Goal: Task Accomplishment & Management: Manage account settings

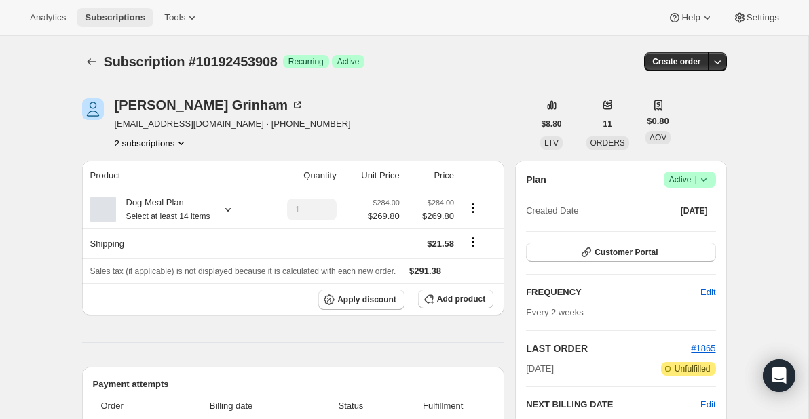
click at [139, 16] on span "Subscriptions" at bounding box center [115, 17] width 60 height 11
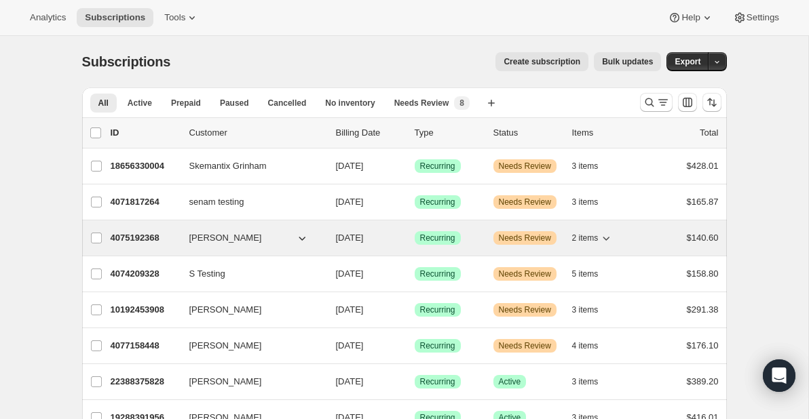
click at [305, 237] on icon "button" at bounding box center [302, 238] width 14 height 14
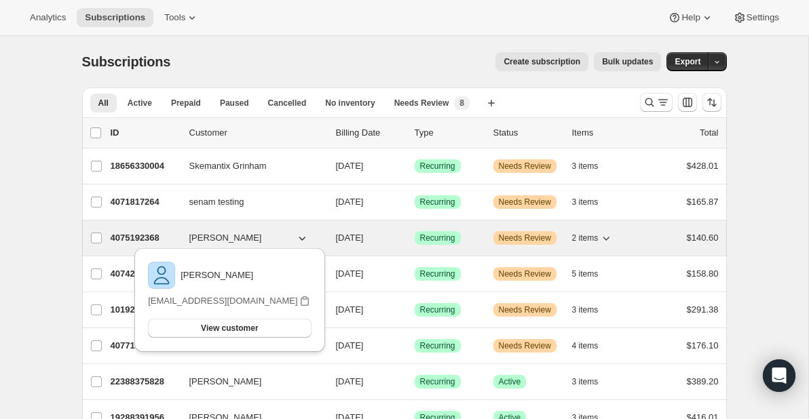
click at [306, 237] on icon "button" at bounding box center [302, 238] width 14 height 14
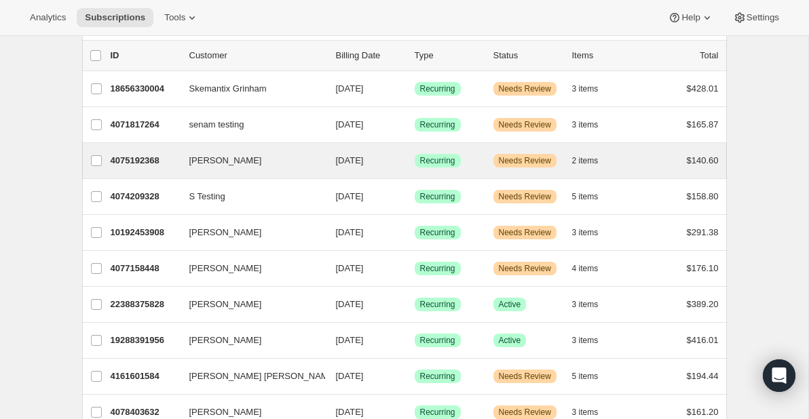
scroll to position [82, 0]
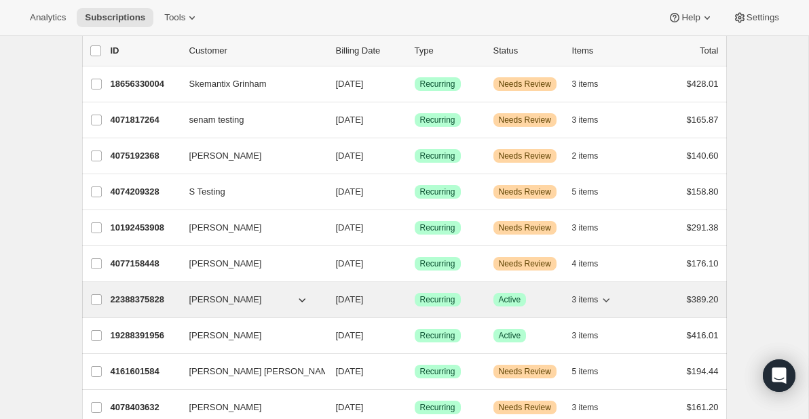
click at [301, 298] on icon "button" at bounding box center [302, 300] width 14 height 14
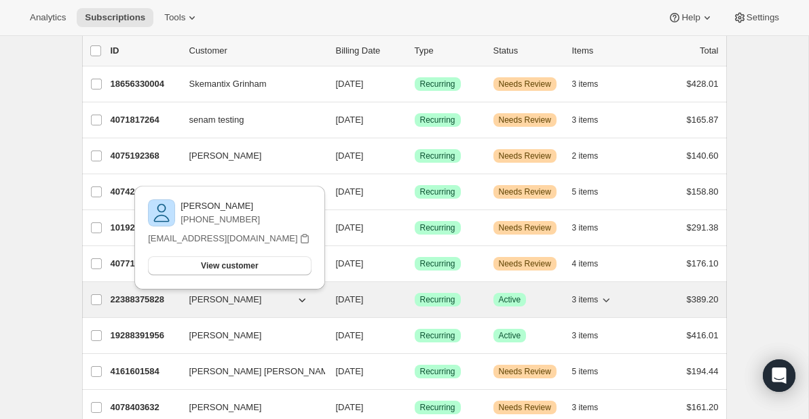
click at [305, 305] on icon "button" at bounding box center [302, 300] width 14 height 14
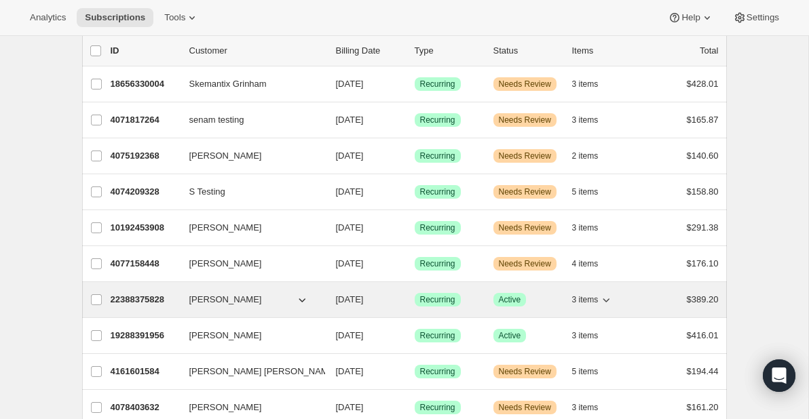
click at [124, 294] on p "22388375828" at bounding box center [145, 300] width 68 height 14
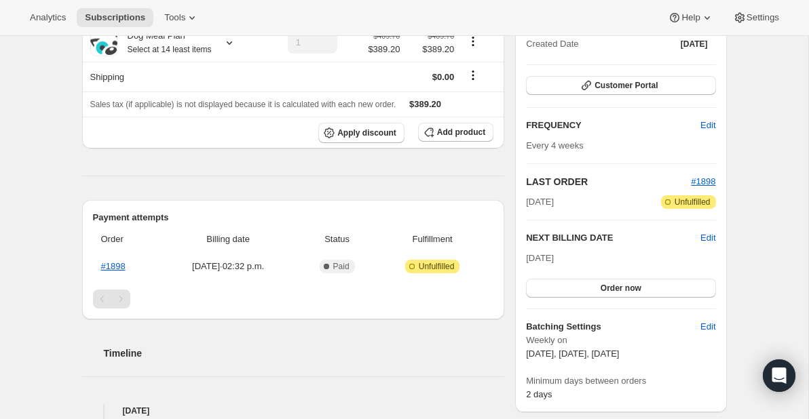
scroll to position [168, 0]
click at [716, 122] on button "Edit" at bounding box center [707, 125] width 31 height 22
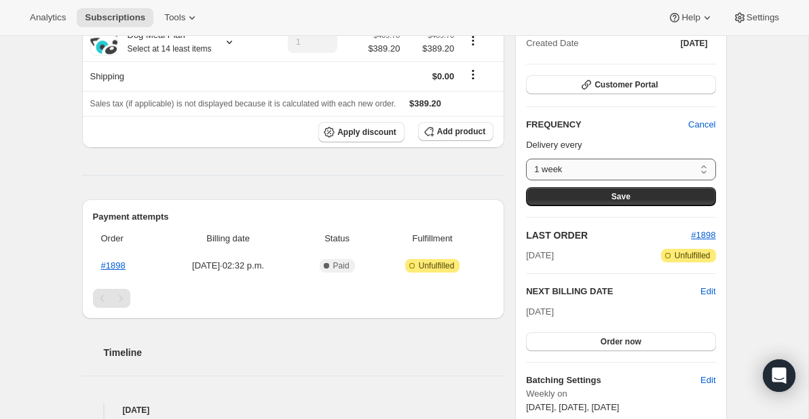
click at [628, 164] on select "1 week 2 weeks 3 weeks 4 weeks 5 weeks 6 weeks 7 weeks 8 weeks Custom..." at bounding box center [620, 170] width 189 height 22
select select "WEEK#3"
click at [526, 159] on select "1 week 2 weeks 3 weeks 4 weeks 5 weeks 6 weeks 7 weeks 8 weeks Custom..." at bounding box center [620, 170] width 189 height 22
click at [636, 194] on button "Save" at bounding box center [620, 196] width 189 height 19
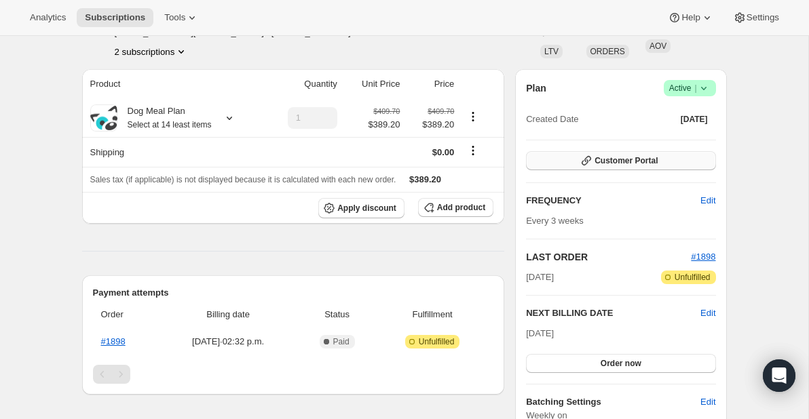
click at [620, 162] on span "Customer Portal" at bounding box center [626, 160] width 63 height 11
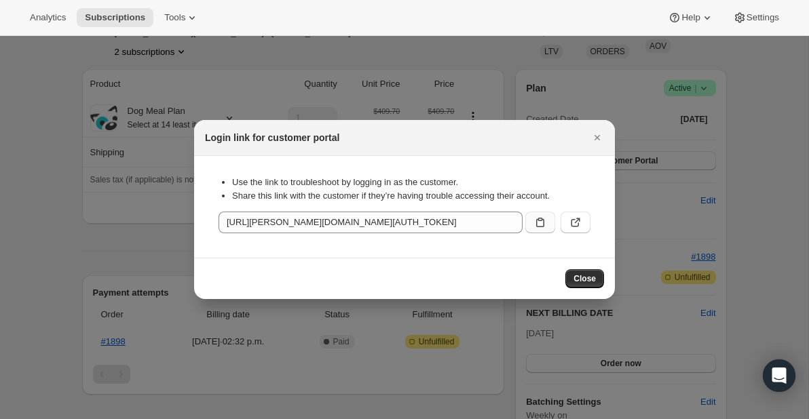
click at [535, 221] on icon ":rcg:" at bounding box center [541, 223] width 14 height 14
click at [575, 225] on icon ":rcg:" at bounding box center [576, 223] width 14 height 14
click at [593, 138] on icon "Close" at bounding box center [598, 138] width 14 height 14
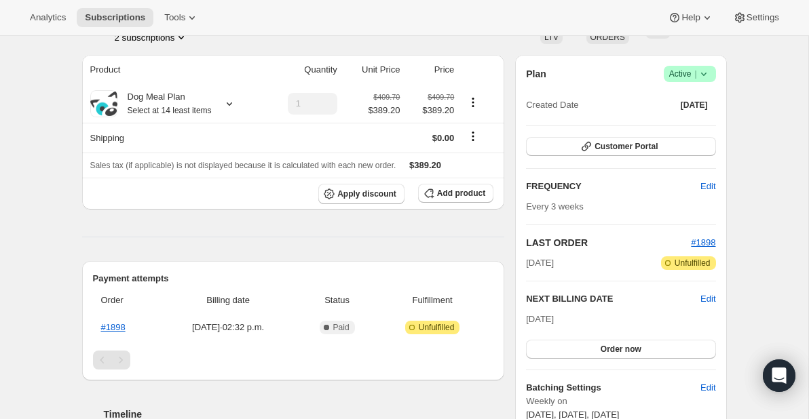
scroll to position [183, 0]
click at [624, 347] on span "Order now" at bounding box center [621, 348] width 41 height 11
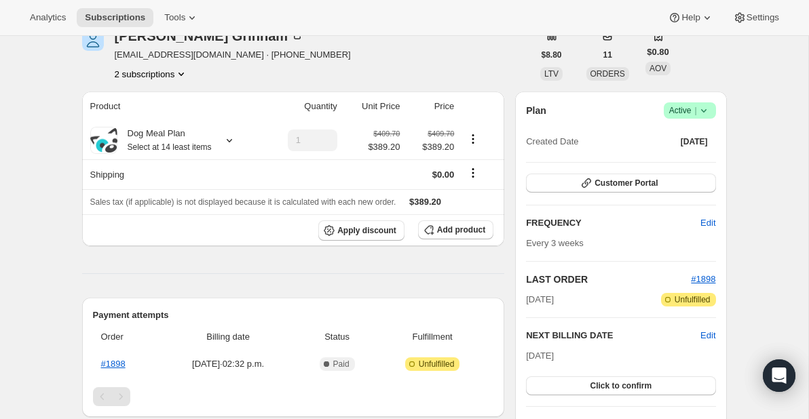
scroll to position [282, 0]
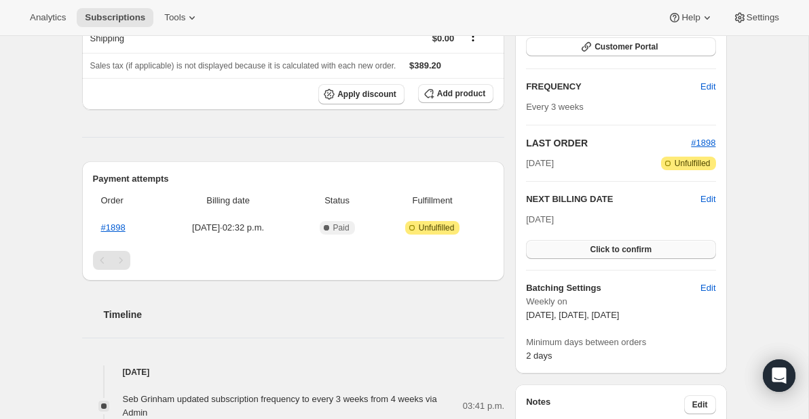
click at [644, 249] on span "Click to confirm" at bounding box center [621, 249] width 62 height 11
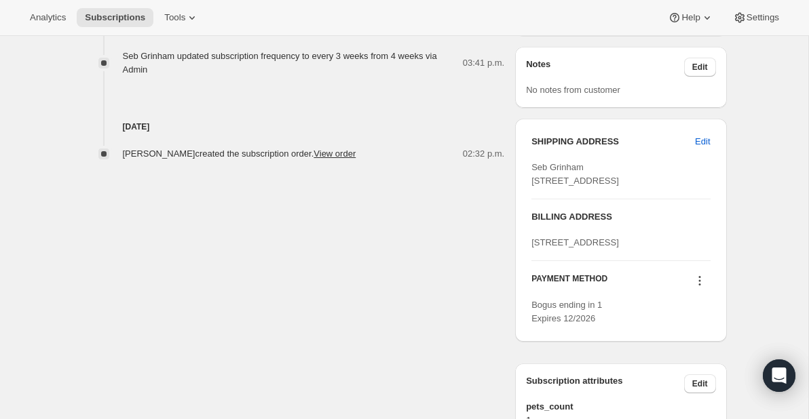
scroll to position [0, 0]
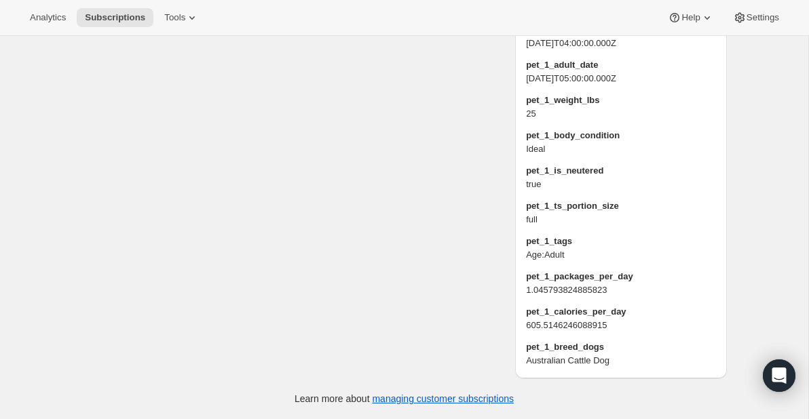
scroll to position [1151, 0]
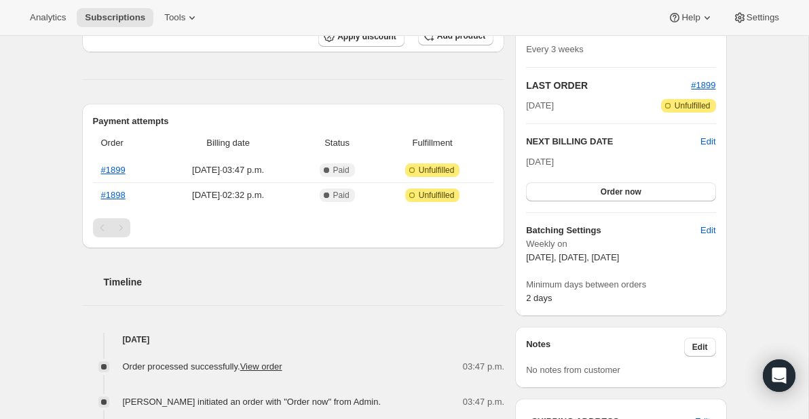
scroll to position [288, 0]
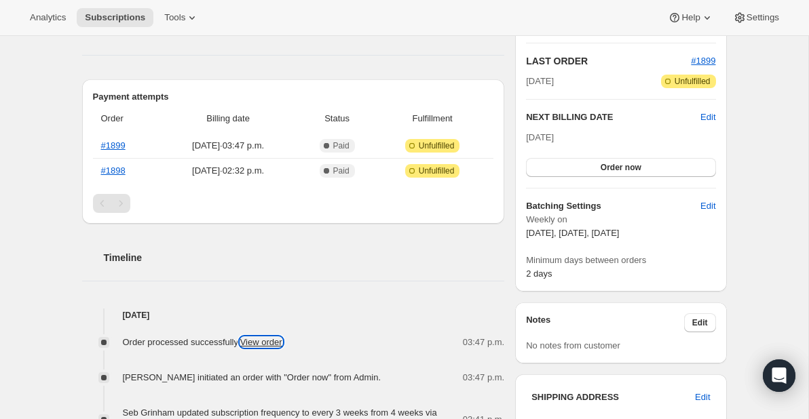
click at [263, 346] on link "View order" at bounding box center [261, 342] width 42 height 10
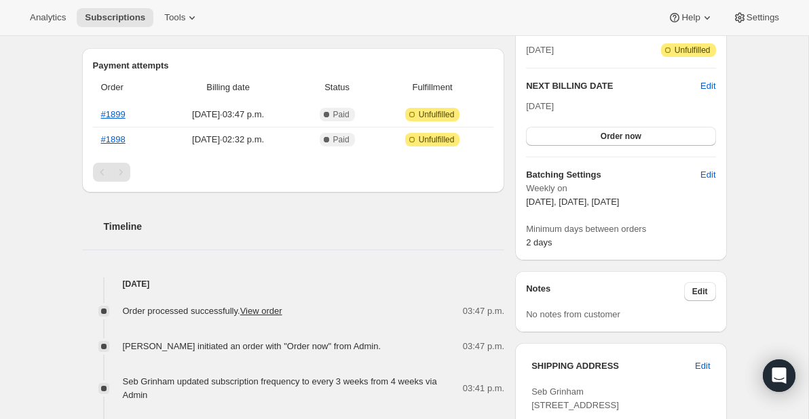
scroll to position [259, 0]
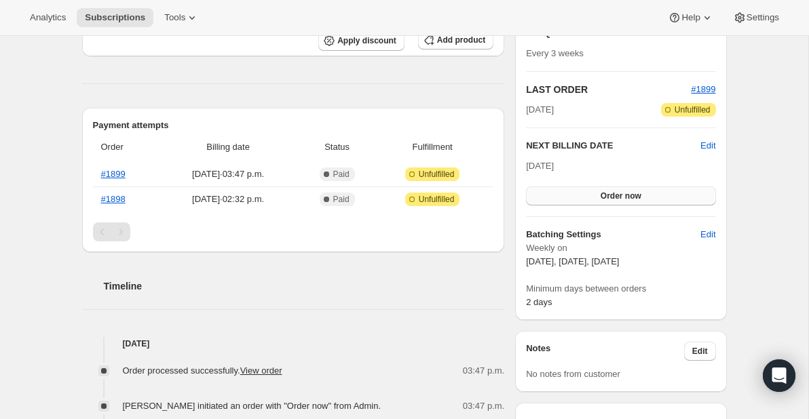
click at [645, 198] on button "Order now" at bounding box center [620, 196] width 189 height 19
click at [622, 195] on span "Click to confirm" at bounding box center [621, 196] width 62 height 11
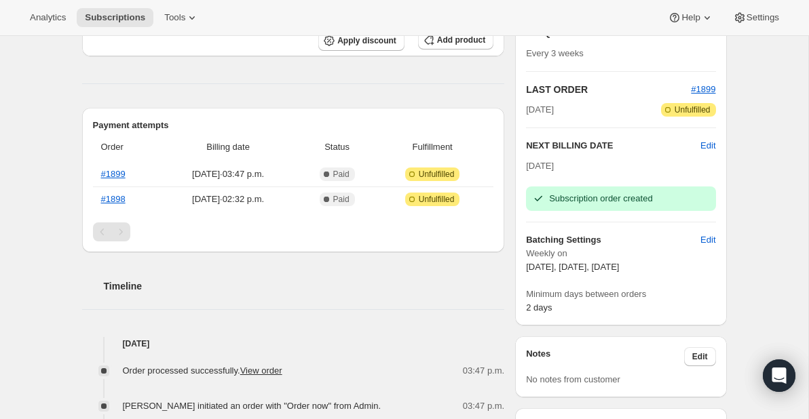
click at [401, 324] on div "Timeline Sep 18, 2025 Order processed successfully. View order 03:47 p.m. Seb G…" at bounding box center [293, 400] width 423 height 294
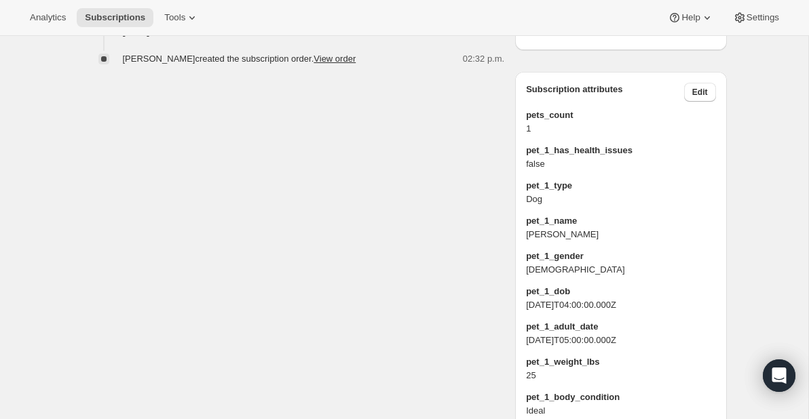
scroll to position [834, 0]
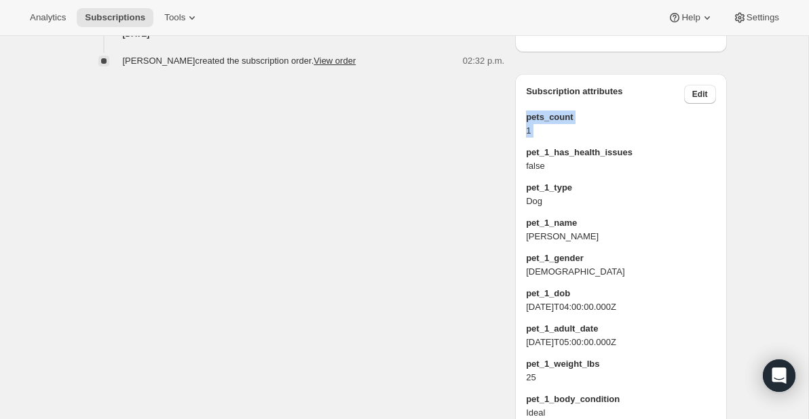
drag, startPoint x: 525, startPoint y: 167, endPoint x: 526, endPoint y: 187, distance: 20.4
click at [526, 210] on div "pets_count 1 pet_1_has_health_issues false pet_1_type Dog pet_1_name Vlad pet_1…" at bounding box center [620, 371] width 189 height 521
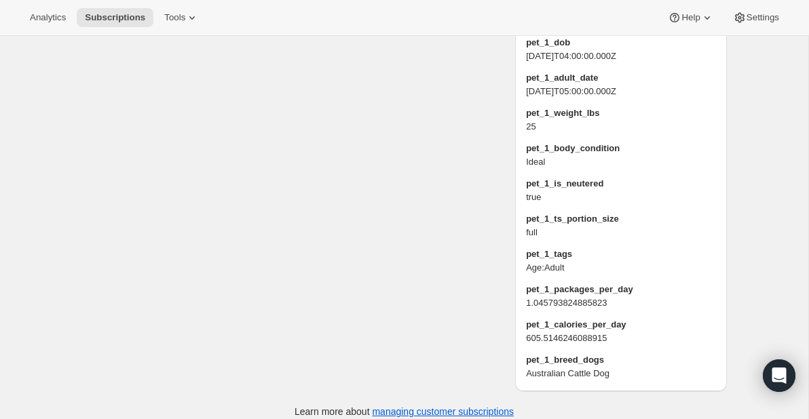
scroll to position [1086, 0]
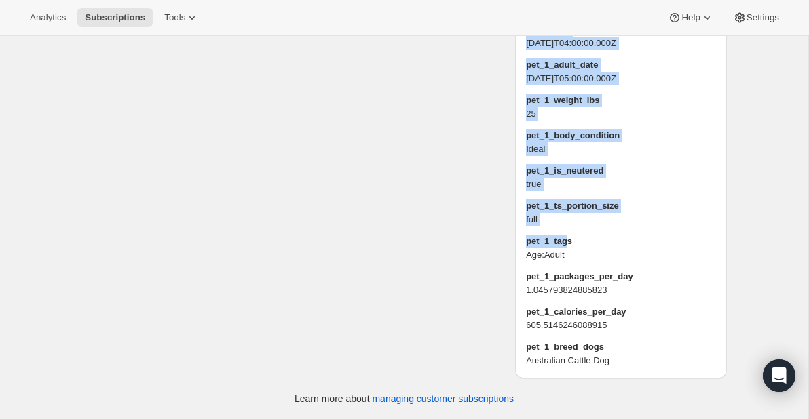
scroll to position [1151, 0]
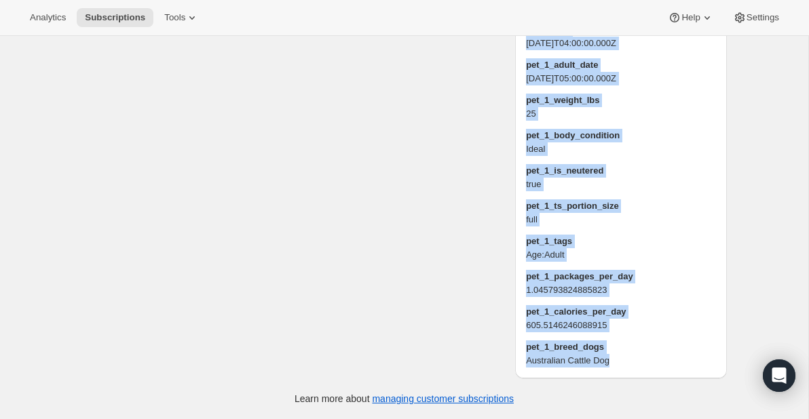
drag, startPoint x: 501, startPoint y: 82, endPoint x: 646, endPoint y: 361, distance: 314.2
copy div "Subscription attributes Edit pets_count 1 pet_1_has_health_issues false pet_1_t…"
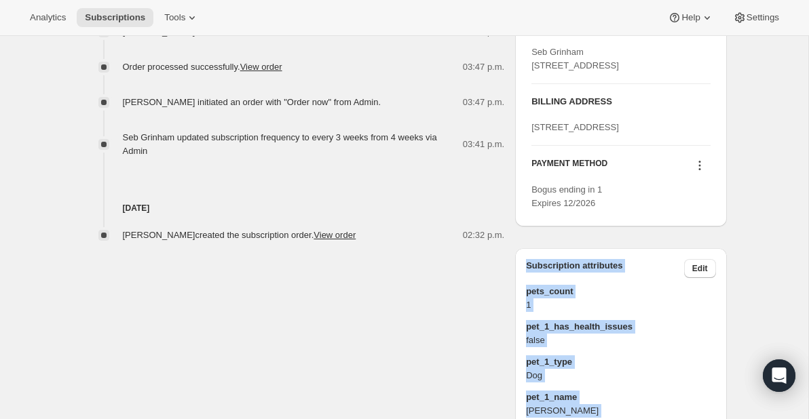
scroll to position [644, 0]
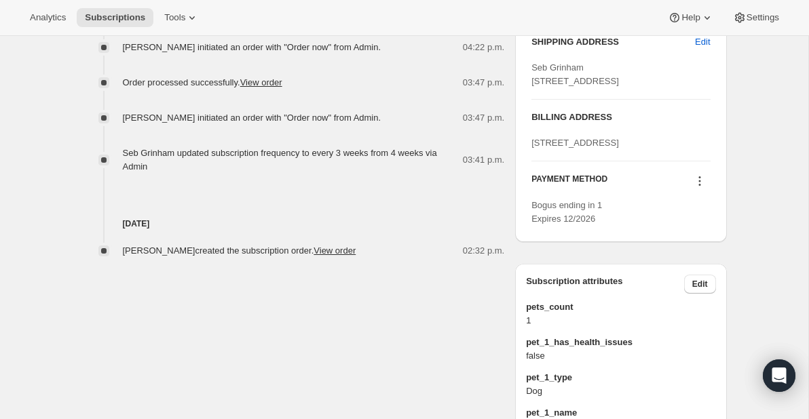
click at [415, 297] on div "Sebastian Grinham seb@grinham.net · +17057614531 2 subscriptions $8.80 LTV 11 O…" at bounding box center [399, 133] width 656 height 1400
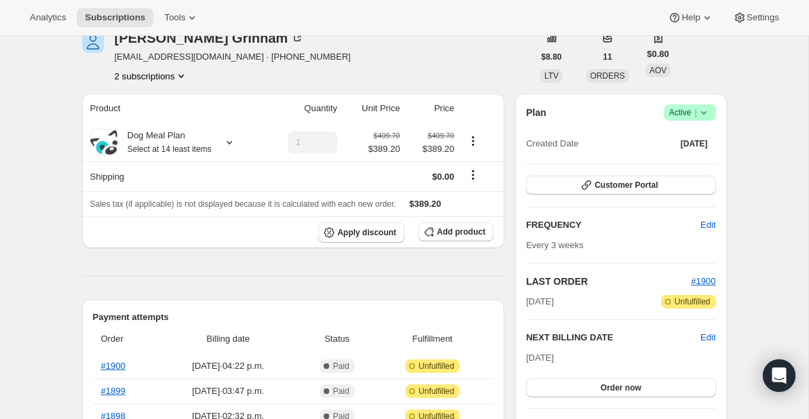
scroll to position [68, 0]
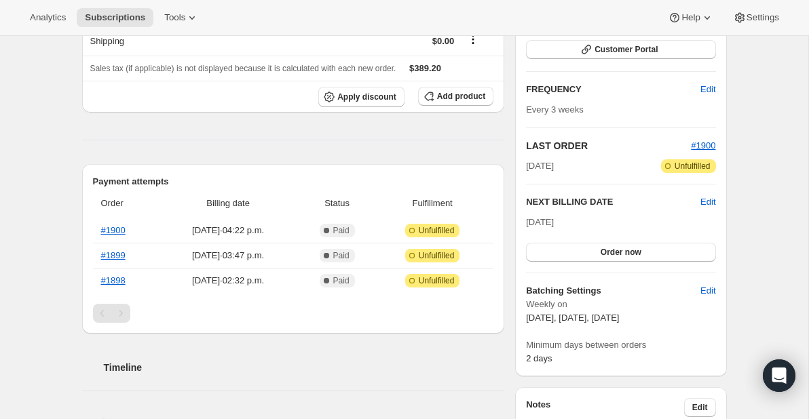
scroll to position [208, 0]
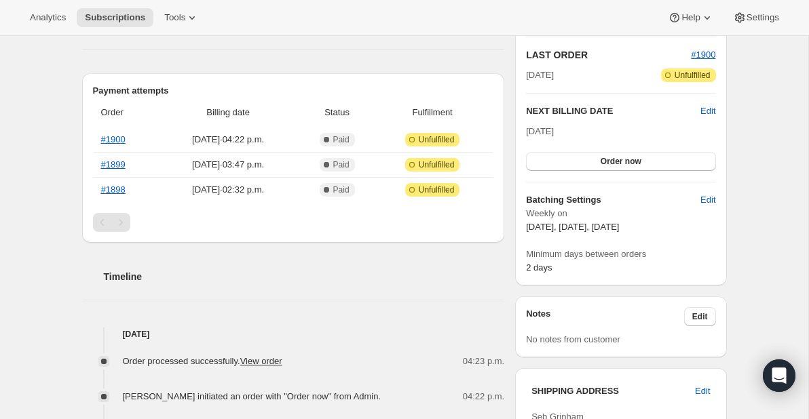
scroll to position [300, 0]
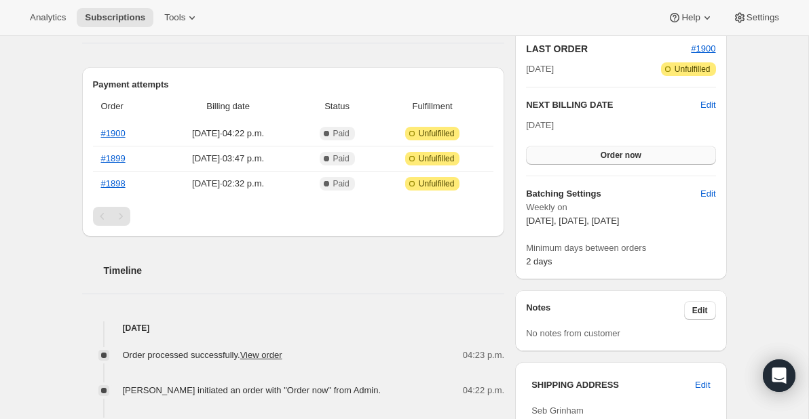
click at [646, 156] on button "Order now" at bounding box center [620, 155] width 189 height 19
click at [630, 153] on span "Click to confirm" at bounding box center [621, 155] width 62 height 11
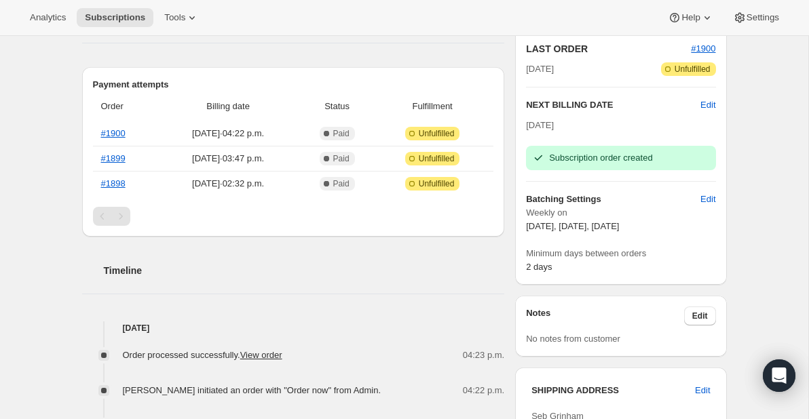
click at [384, 259] on div "Timeline" at bounding box center [293, 257] width 423 height 41
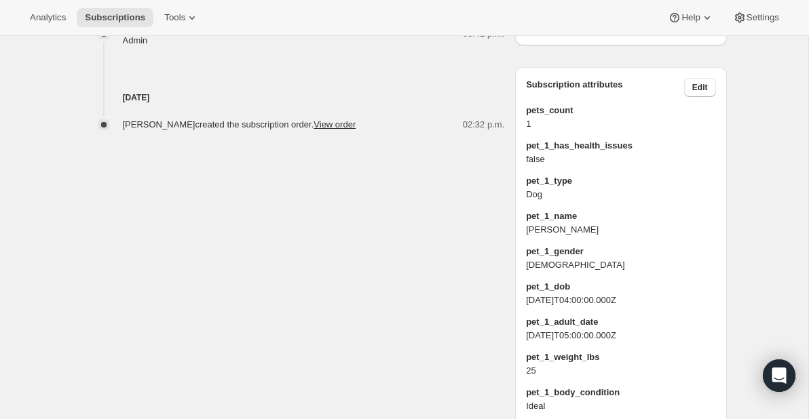
scroll to position [819, 0]
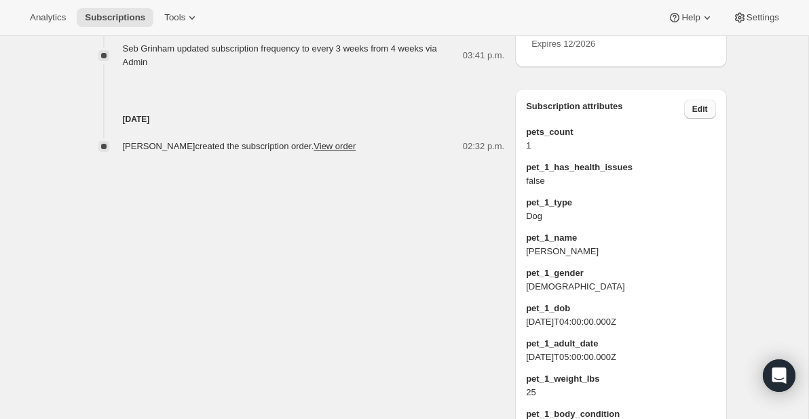
click at [711, 119] on button "Edit" at bounding box center [700, 109] width 32 height 19
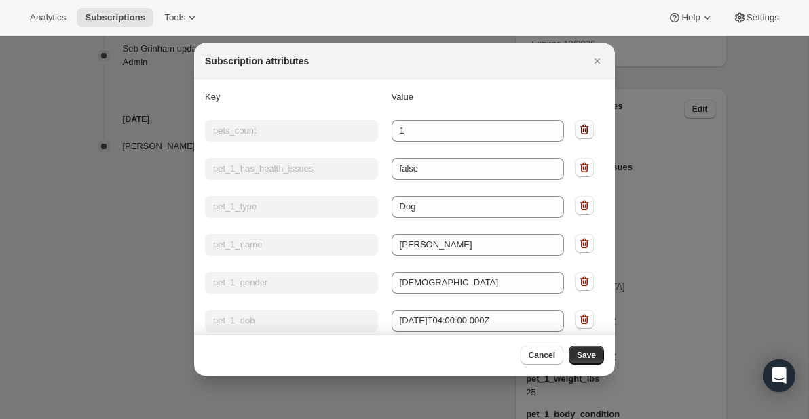
click at [589, 126] on icon ":r1v:" at bounding box center [585, 130] width 14 height 14
type input "pet_1_has_health_issues"
type input "false"
type input "pet_1_type"
type input "Dog"
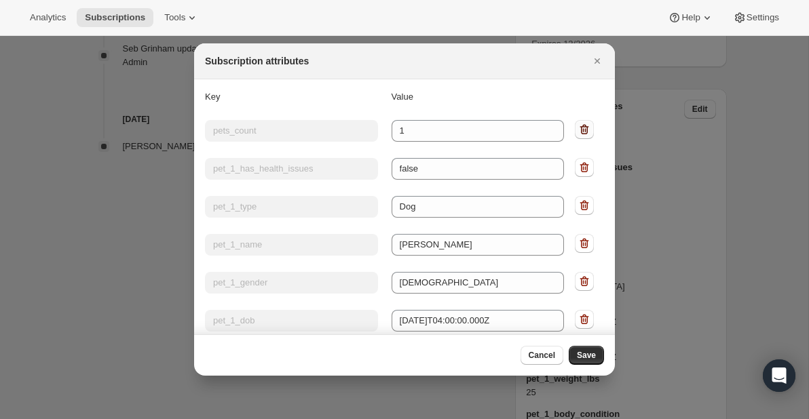
type input "pet_1_name"
type input "Vlad"
type input "pet_1_gender"
type input "male"
type input "pet_1_dob"
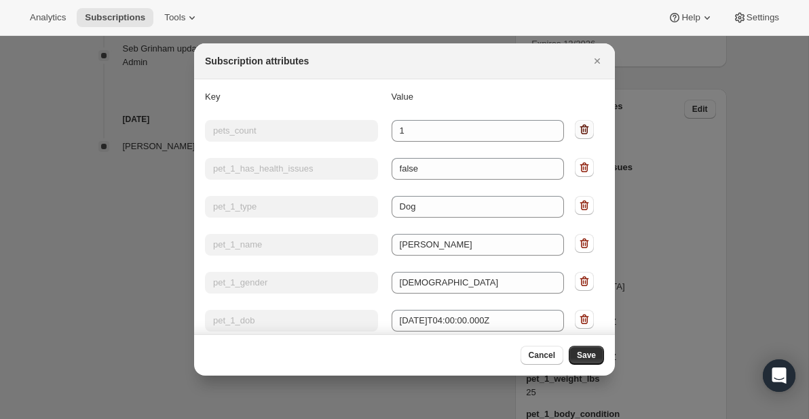
type input "2024-04-01T04:00:00.000Z"
type input "pet_1_adult_date"
type input "2024-12-01T05:00:00.000Z"
type input "pet_1_weight_lbs"
type input "25"
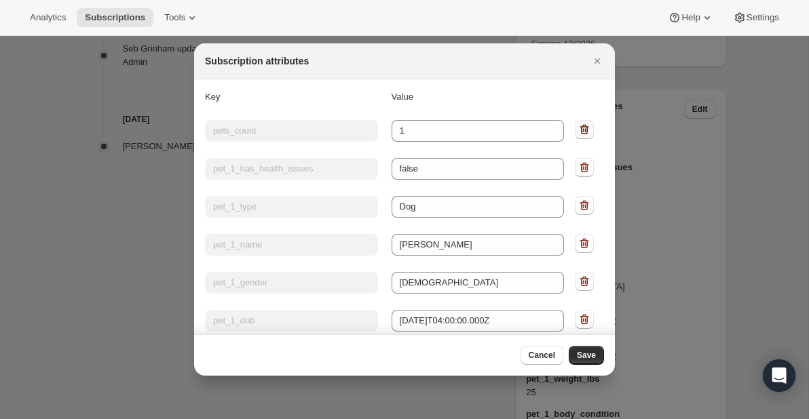
type input "pet_1_body_condition"
type input "Ideal"
type input "pet_1_is_neutered"
type input "true"
type input "pet_1_ts_portion_size"
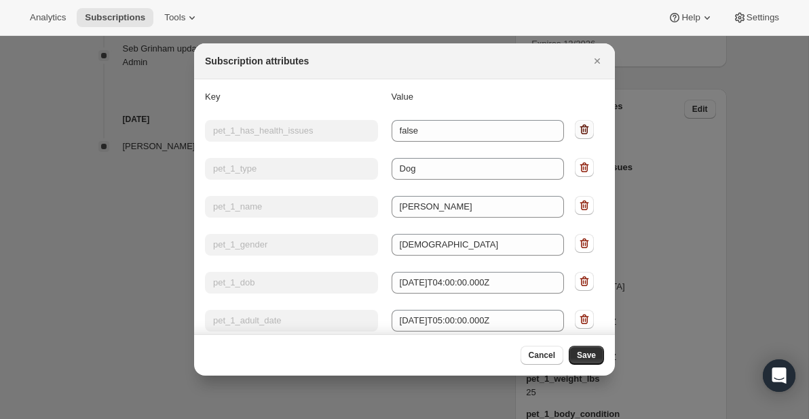
type input "full"
type input "pet_1_tags"
type input "Age:Adult"
type input "pet_1_packages_per_day"
type input "1.045793824885823"
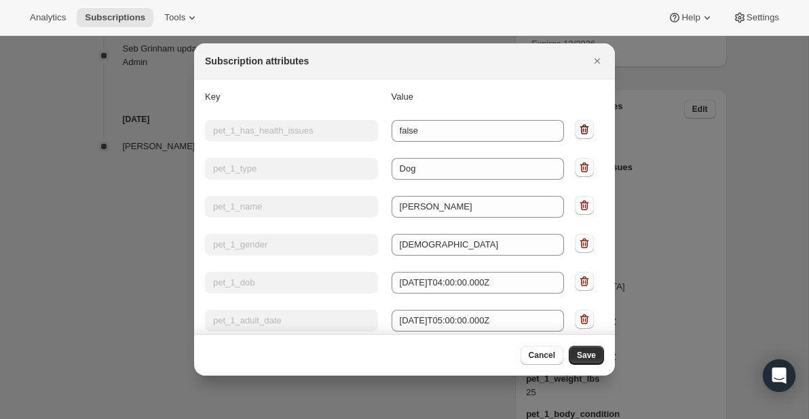
type input "pet_1_calories_per_day"
type input "605.5146246088915"
type input "pet_1_breed_dogs"
type input "Australian Cattle Dog"
click at [589, 126] on icon ":r1v:" at bounding box center [585, 130] width 14 height 14
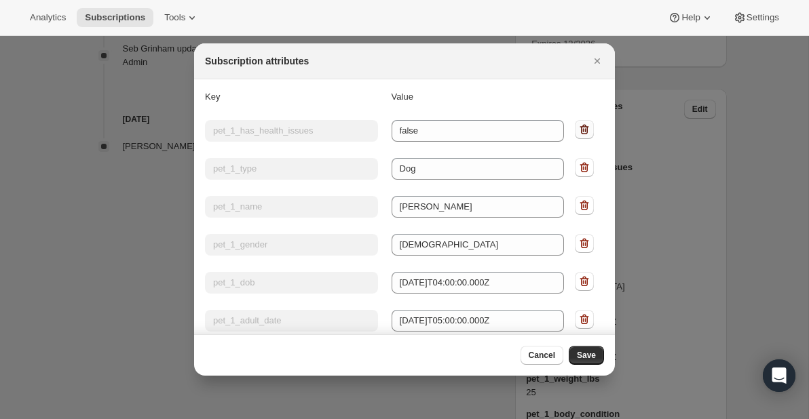
type input "pet_1_type"
type input "Dog"
type input "pet_1_name"
type input "Vlad"
type input "pet_1_gender"
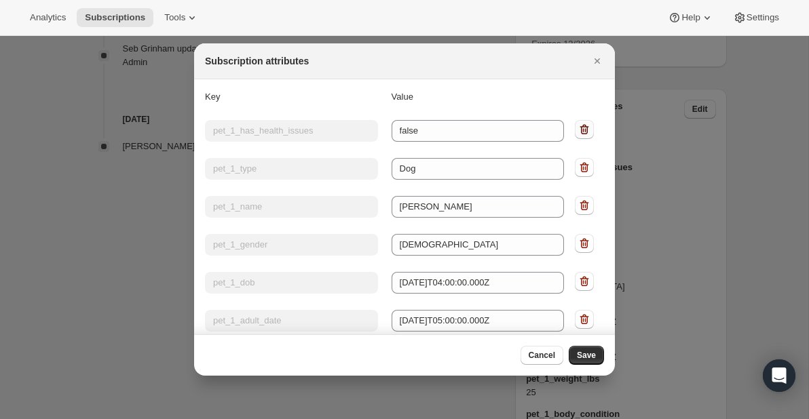
type input "male"
type input "pet_1_dob"
type input "2024-04-01T04:00:00.000Z"
type input "pet_1_adult_date"
type input "2024-12-01T05:00:00.000Z"
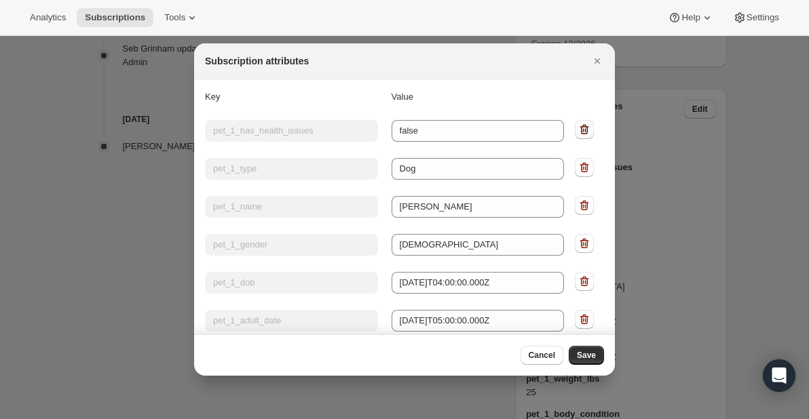
type input "pet_1_weight_lbs"
type input "25"
type input "pet_1_body_condition"
type input "Ideal"
type input "pet_1_is_neutered"
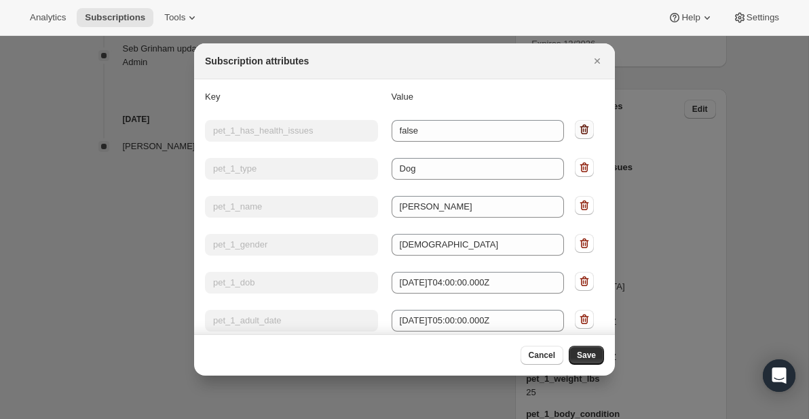
type input "true"
type input "pet_1_ts_portion_size"
type input "full"
type input "pet_1_tags"
type input "Age:Adult"
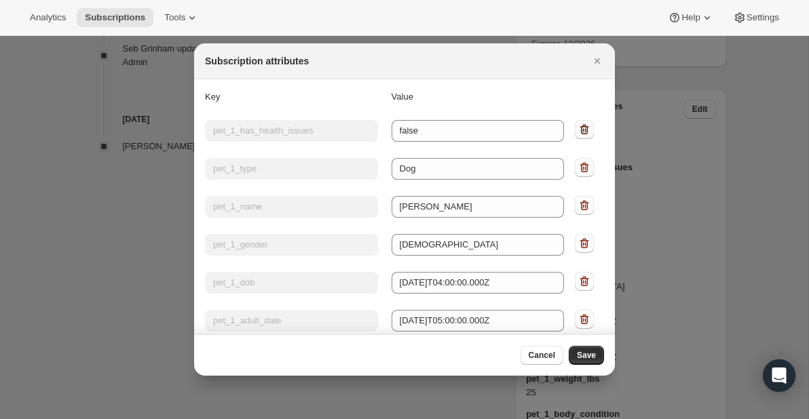
type input "pet_1_packages_per_day"
type input "1.045793824885823"
type input "pet_1_calories_per_day"
type input "605.5146246088915"
type input "pet_1_breed_dogs"
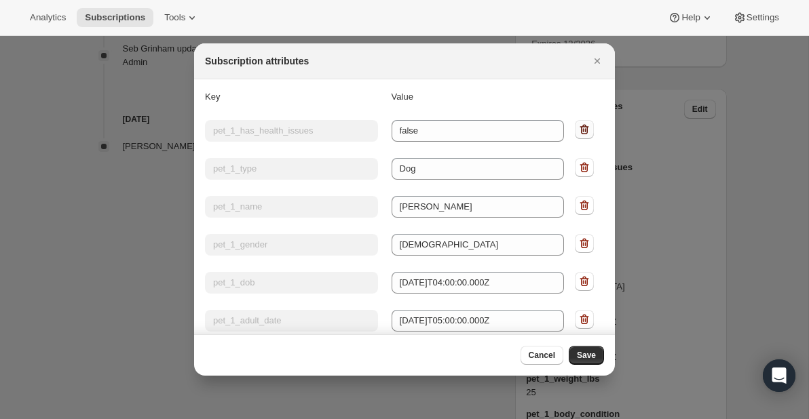
type input "Australian Cattle Dog"
click at [589, 126] on icon ":r1v:" at bounding box center [585, 130] width 14 height 14
type input "pet_1_name"
type input "Vlad"
type input "pet_1_gender"
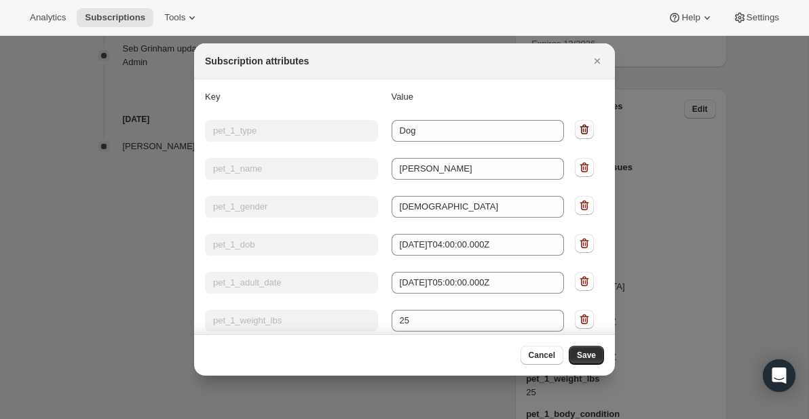
type input "male"
type input "pet_1_dob"
type input "2024-04-01T04:00:00.000Z"
type input "pet_1_adult_date"
type input "2024-12-01T05:00:00.000Z"
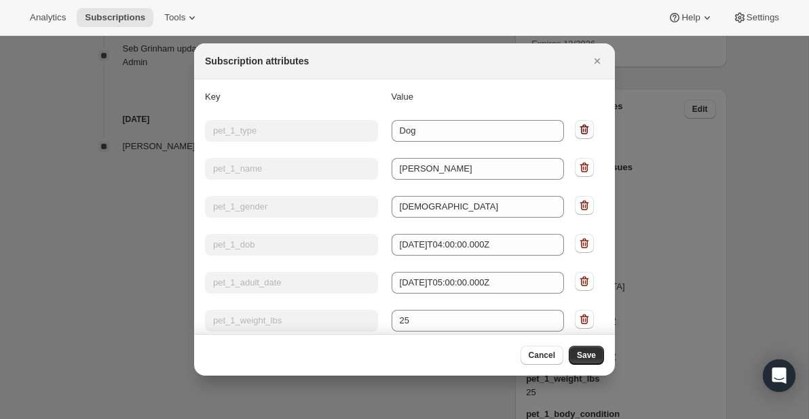
type input "pet_1_weight_lbs"
type input "25"
type input "pet_1_body_condition"
type input "Ideal"
type input "pet_1_is_neutered"
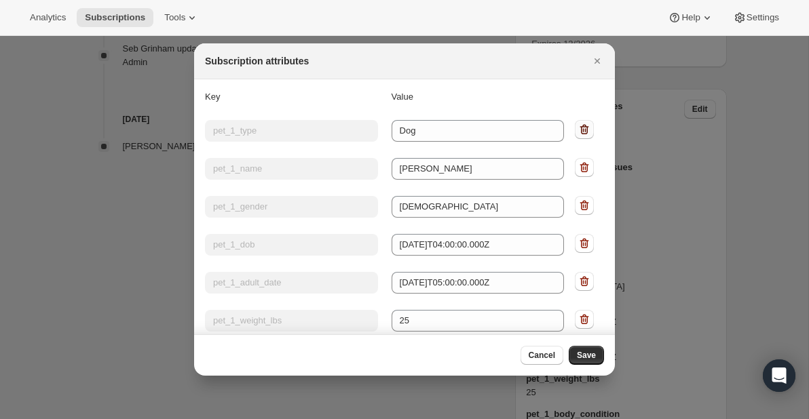
type input "true"
type input "pet_1_ts_portion_size"
type input "full"
type input "pet_1_tags"
type input "Age:Adult"
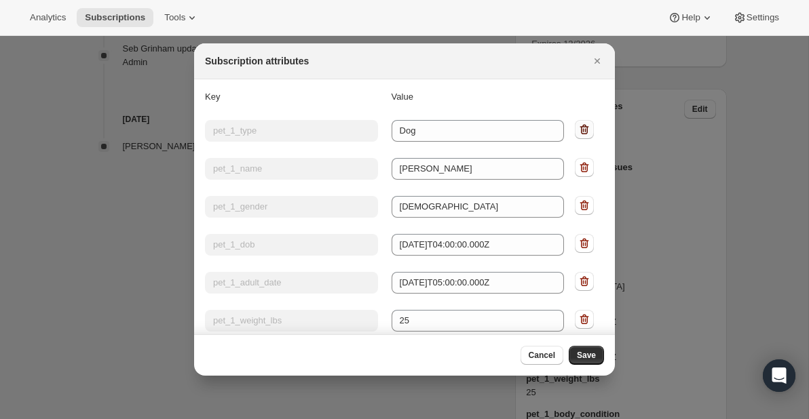
type input "pet_1_packages_per_day"
type input "1.045793824885823"
type input "pet_1_calories_per_day"
type input "605.5146246088915"
type input "pet_1_breed_dogs"
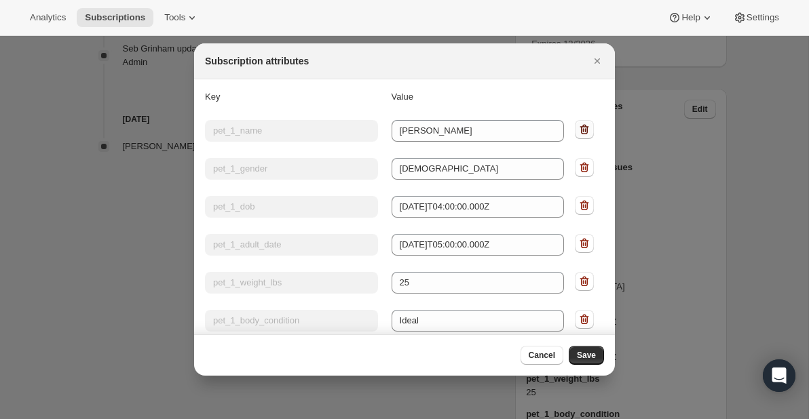
type input "Australian Cattle Dog"
click at [589, 126] on icon ":r1v:" at bounding box center [585, 130] width 14 height 14
type input "pet_1_gender"
type input "male"
type input "pet_1_dob"
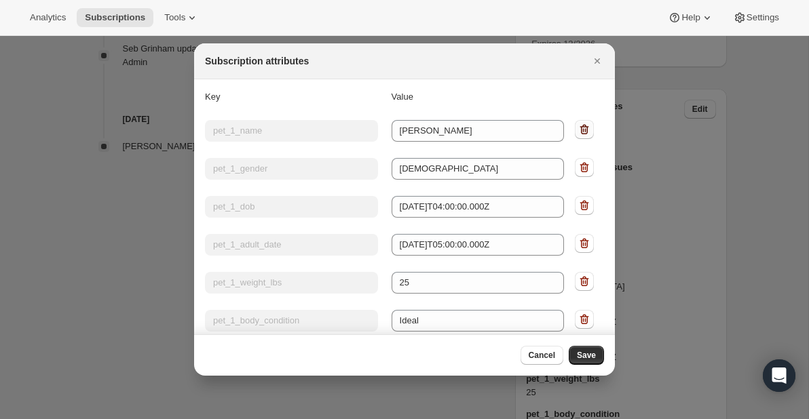
type input "2024-04-01T04:00:00.000Z"
type input "pet_1_adult_date"
type input "2024-12-01T05:00:00.000Z"
type input "pet_1_weight_lbs"
type input "25"
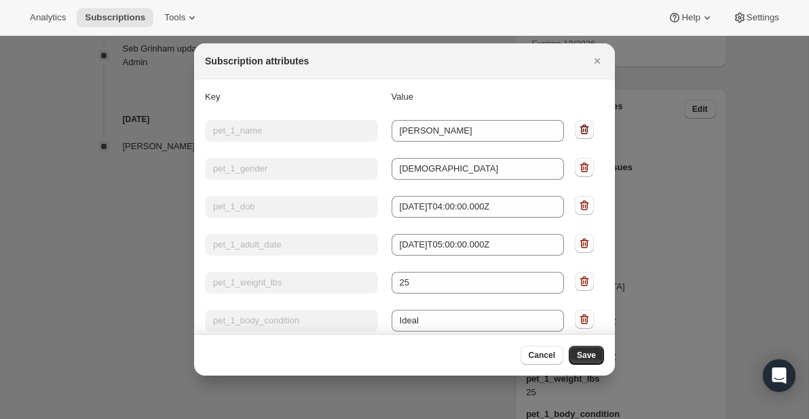
type input "pet_1_body_condition"
type input "Ideal"
type input "pet_1_is_neutered"
type input "true"
type input "pet_1_ts_portion_size"
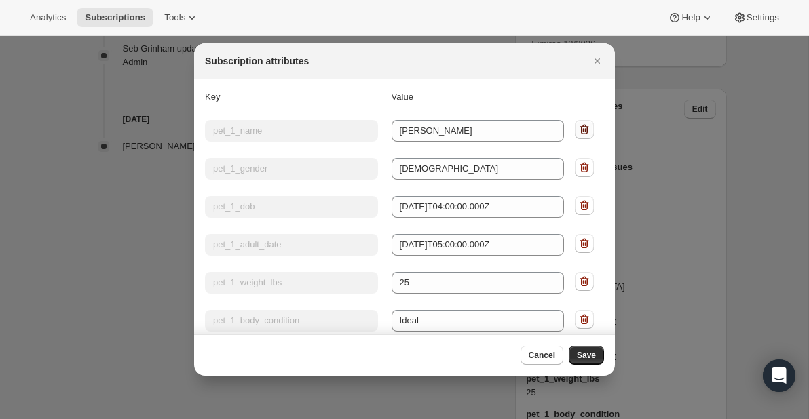
type input "full"
type input "pet_1_tags"
type input "Age:Adult"
type input "pet_1_packages_per_day"
type input "1.045793824885823"
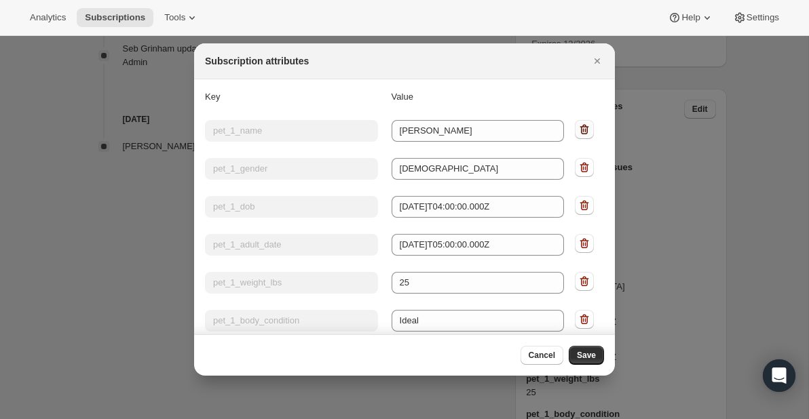
type input "pet_1_calories_per_day"
type input "605.5146246088915"
type input "pet_1_breed_dogs"
type input "Australian Cattle Dog"
click at [589, 126] on icon ":r1v:" at bounding box center [585, 130] width 14 height 14
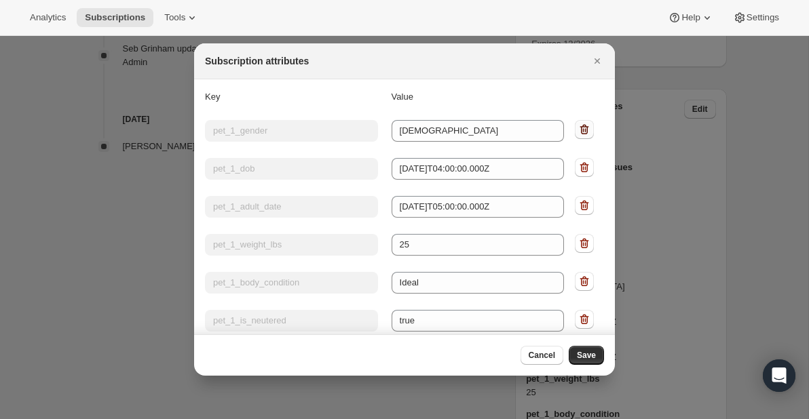
type input "pet_1_dob"
type input "2024-04-01T04:00:00.000Z"
type input "pet_1_adult_date"
type input "2024-12-01T05:00:00.000Z"
type input "pet_1_weight_lbs"
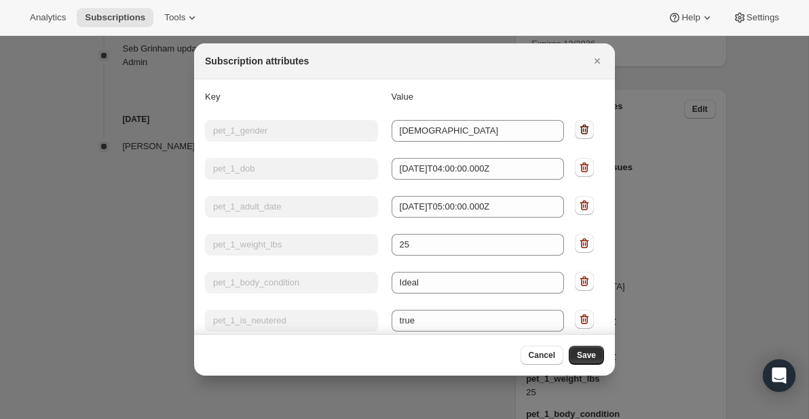
type input "25"
type input "pet_1_body_condition"
type input "Ideal"
type input "pet_1_is_neutered"
type input "true"
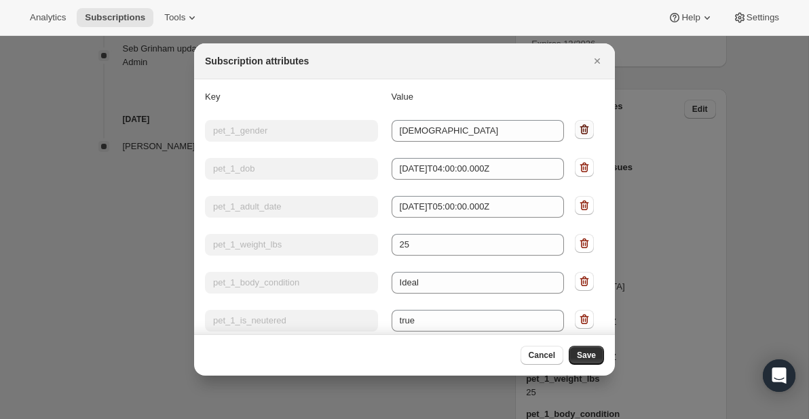
type input "pet_1_ts_portion_size"
type input "full"
type input "pet_1_tags"
type input "Age:Adult"
type input "pet_1_packages_per_day"
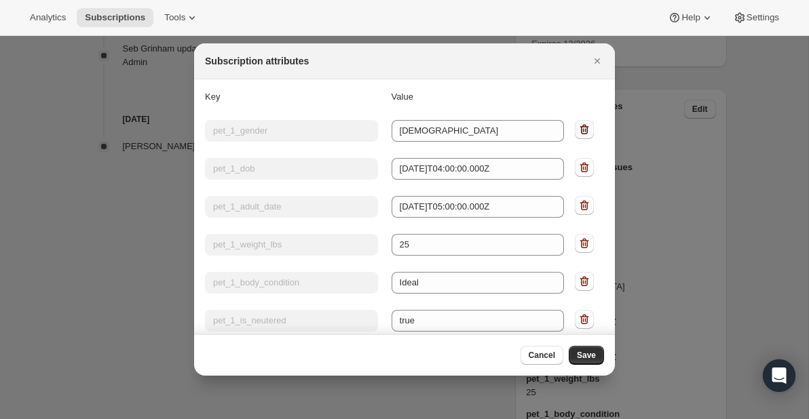
type input "1.045793824885823"
type input "pet_1_calories_per_day"
type input "605.5146246088915"
type input "pet_1_breed_dogs"
type input "Australian Cattle Dog"
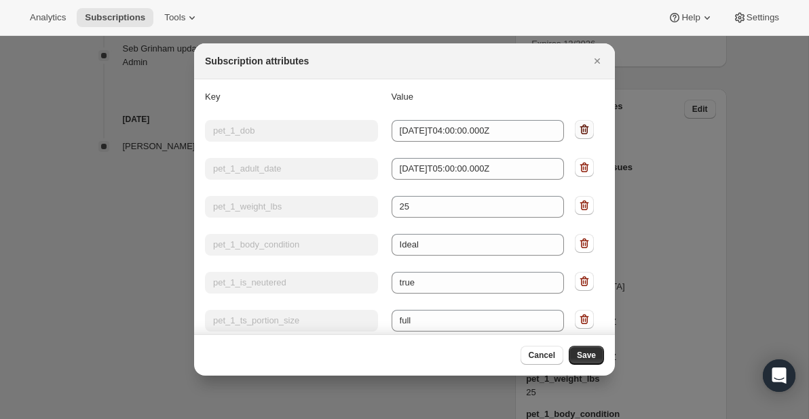
click at [589, 126] on icon ":r1v:" at bounding box center [585, 130] width 14 height 14
type input "pet_1_adult_date"
type input "2024-12-01T05:00:00.000Z"
type input "pet_1_weight_lbs"
type input "25"
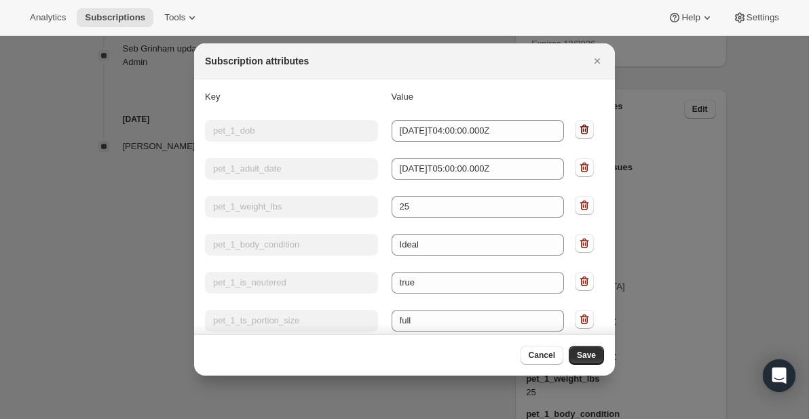
type input "pet_1_body_condition"
type input "Ideal"
type input "pet_1_is_neutered"
type input "true"
type input "pet_1_ts_portion_size"
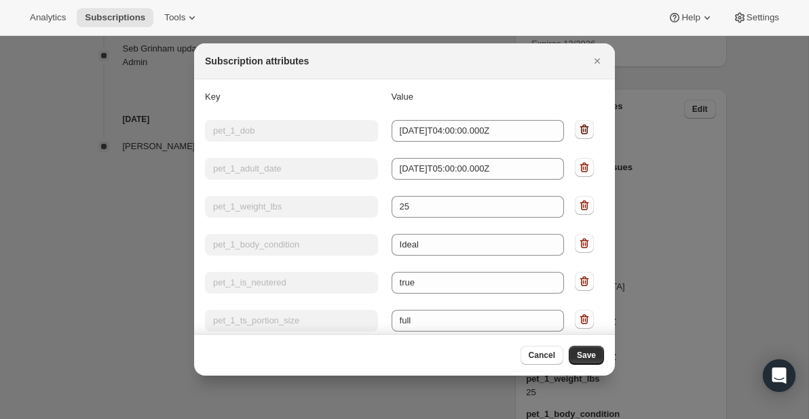
type input "full"
type input "pet_1_tags"
type input "Age:Adult"
type input "pet_1_packages_per_day"
type input "1.045793824885823"
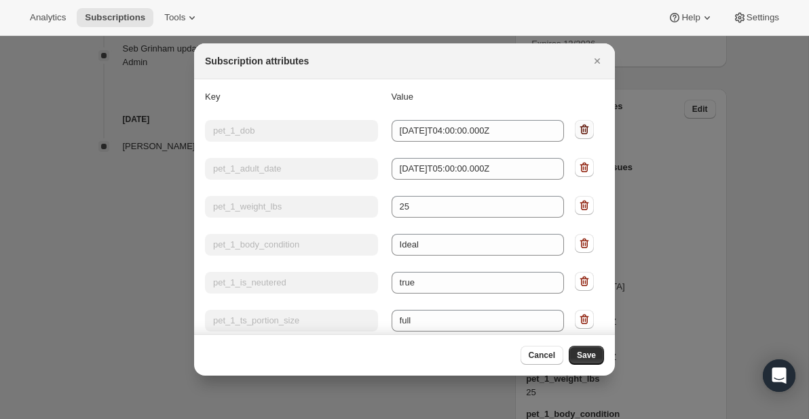
type input "pet_1_calories_per_day"
type input "605.5146246088915"
type input "pet_1_breed_dogs"
type input "Australian Cattle Dog"
click at [589, 126] on icon ":r1v:" at bounding box center [585, 130] width 14 height 14
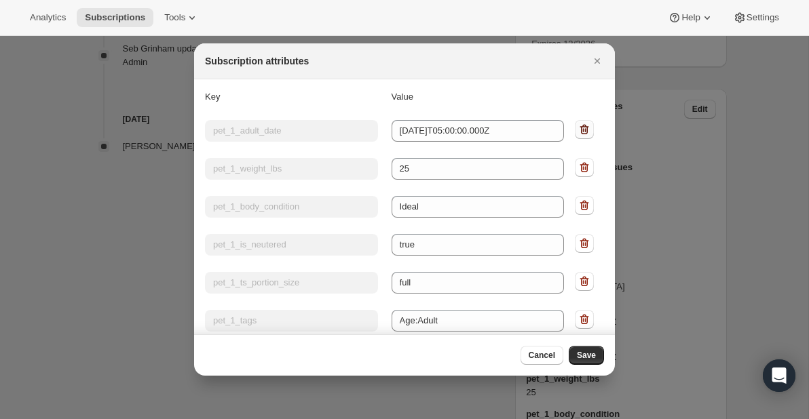
type input "pet_1_weight_lbs"
type input "25"
type input "pet_1_body_condition"
type input "Ideal"
type input "pet_1_is_neutered"
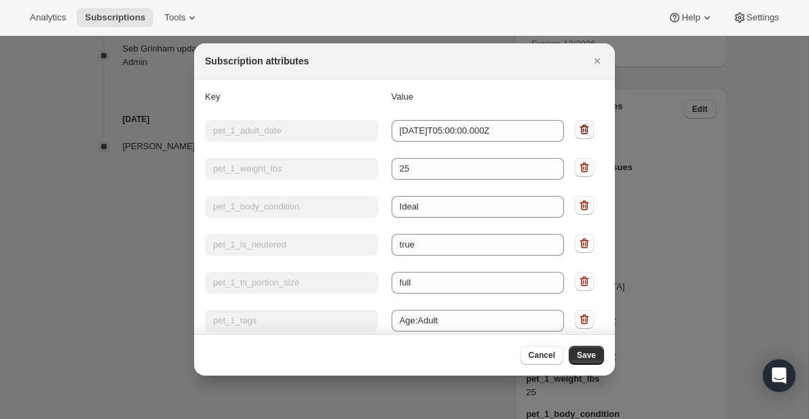
type input "true"
type input "pet_1_ts_portion_size"
type input "full"
type input "pet_1_tags"
type input "Age:Adult"
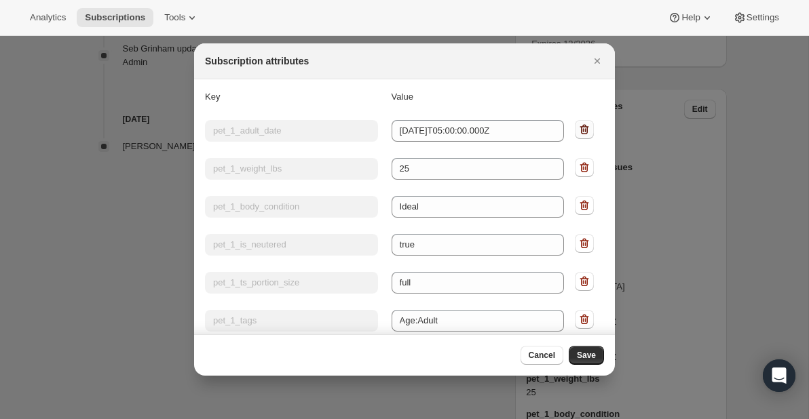
type input "pet_1_packages_per_day"
type input "1.045793824885823"
type input "pet_1_calories_per_day"
type input "605.5146246088915"
type input "pet_1_breed_dogs"
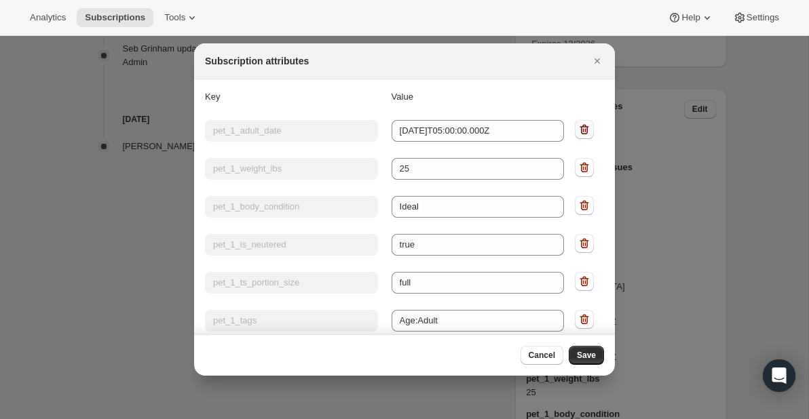
type input "Australian Cattle Dog"
click at [589, 126] on icon ":r1v:" at bounding box center [585, 130] width 14 height 14
type input "pet_1_body_condition"
type input "Ideal"
type input "pet_1_is_neutered"
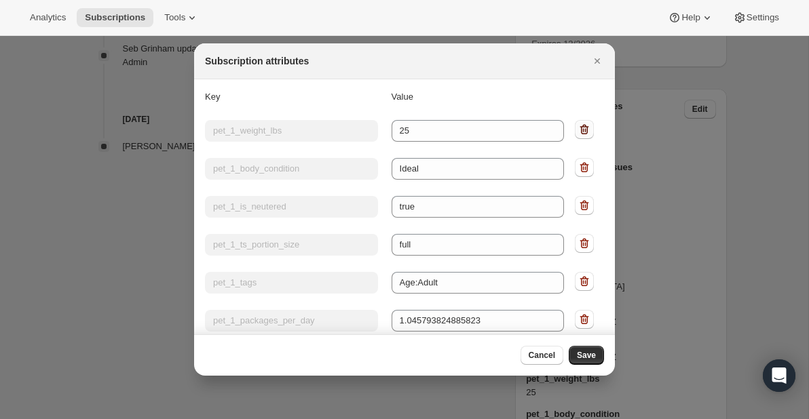
type input "true"
type input "pet_1_ts_portion_size"
type input "full"
type input "pet_1_tags"
type input "Age:Adult"
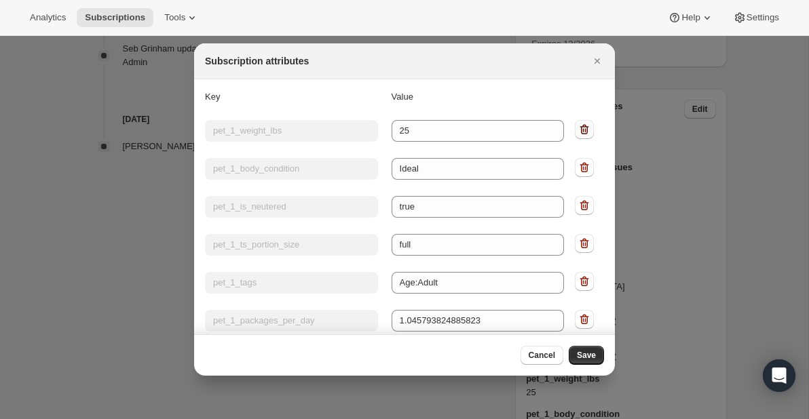
type input "pet_1_packages_per_day"
type input "1.045793824885823"
type input "pet_1_calories_per_day"
type input "605.5146246088915"
type input "pet_1_breed_dogs"
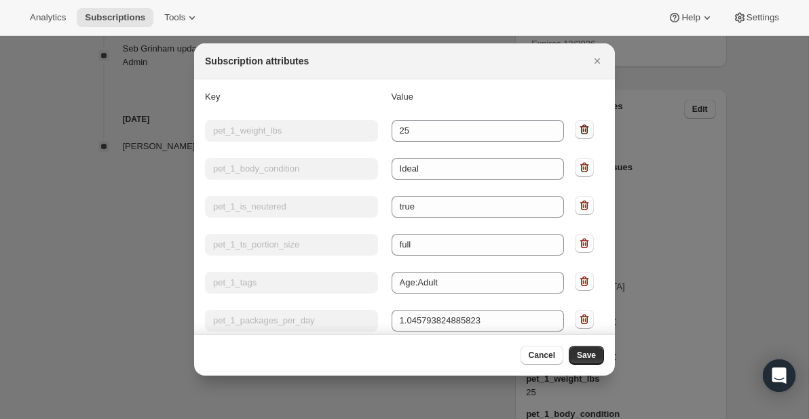
type input "Australian Cattle Dog"
click at [589, 126] on icon ":r1v:" at bounding box center [585, 130] width 14 height 14
type input "pet_1_is_neutered"
type input "true"
type input "pet_1_ts_portion_size"
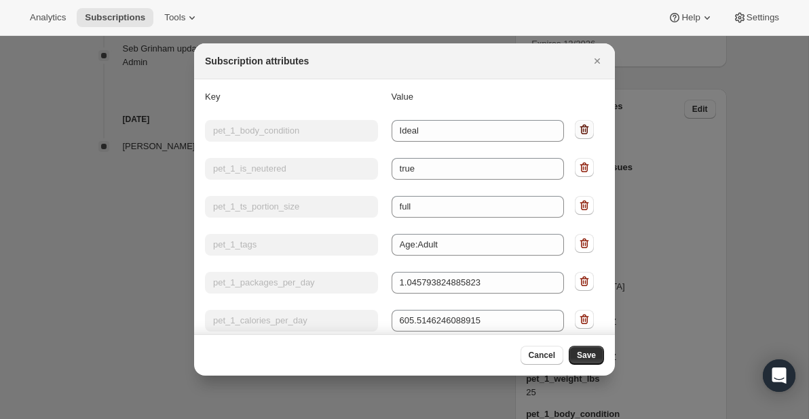
type input "full"
type input "pet_1_tags"
type input "Age:Adult"
type input "pet_1_packages_per_day"
type input "1.045793824885823"
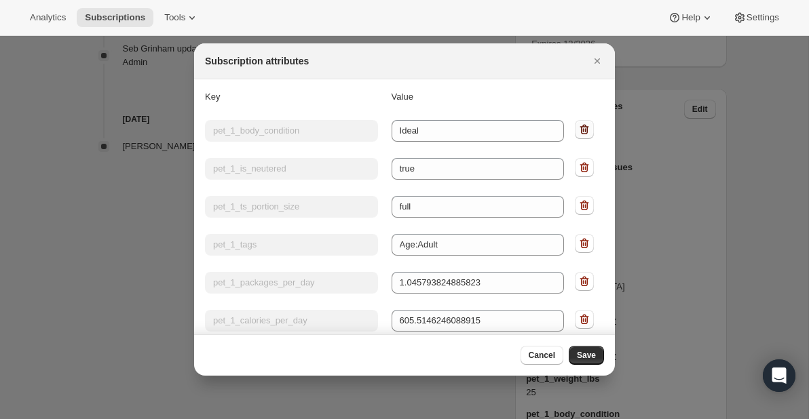
type input "pet_1_calories_per_day"
type input "605.5146246088915"
type input "pet_1_breed_dogs"
type input "Australian Cattle Dog"
click at [589, 126] on icon ":r1v:" at bounding box center [585, 130] width 14 height 14
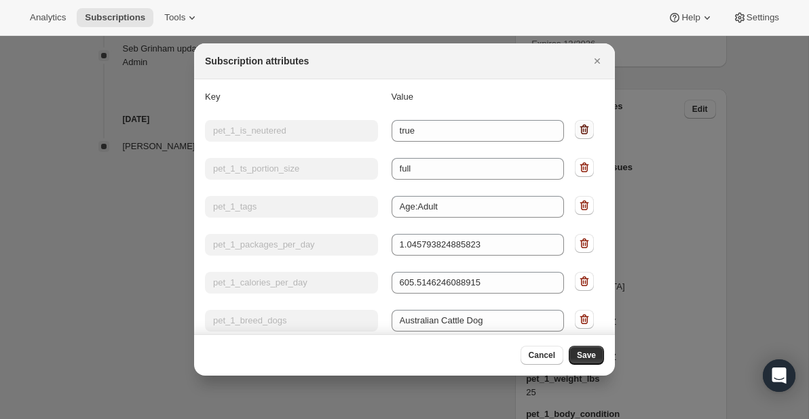
type input "pet_1_ts_portion_size"
type input "full"
type input "pet_1_tags"
type input "Age:Adult"
type input "pet_1_packages_per_day"
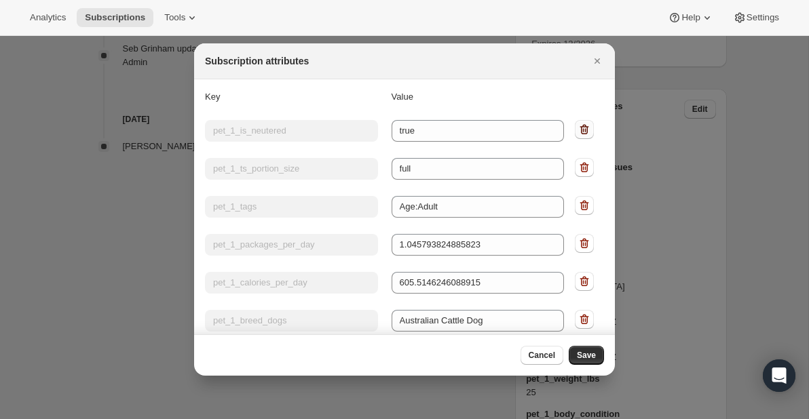
type input "1.045793824885823"
type input "pet_1_calories_per_day"
type input "605.5146246088915"
type input "pet_1_breed_dogs"
type input "Australian Cattle Dog"
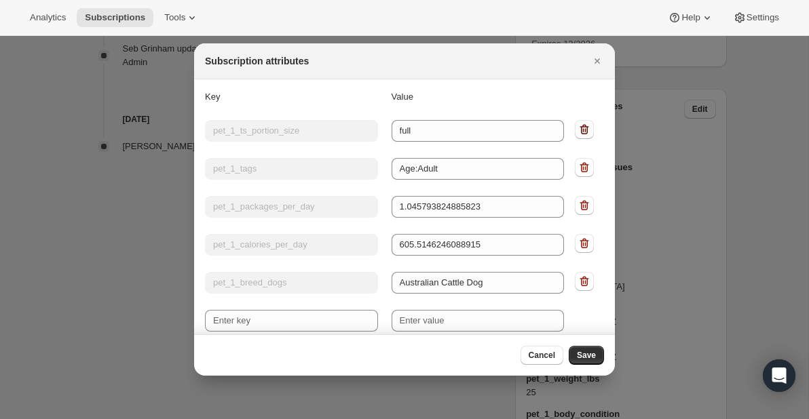
click at [589, 126] on icon ":r1v:" at bounding box center [585, 130] width 14 height 14
type input "pet_1_tags"
type input "Age:Adult"
type input "pet_1_packages_per_day"
type input "1.045793824885823"
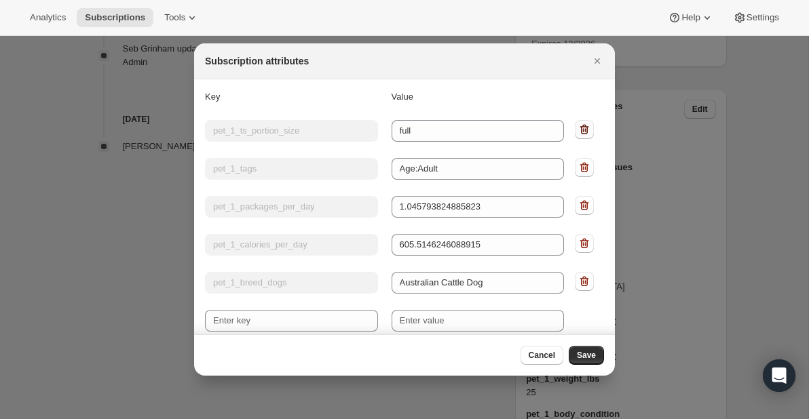
type input "pet_1_calories_per_day"
type input "605.5146246088915"
type input "pet_1_breed_dogs"
type input "Australian Cattle Dog"
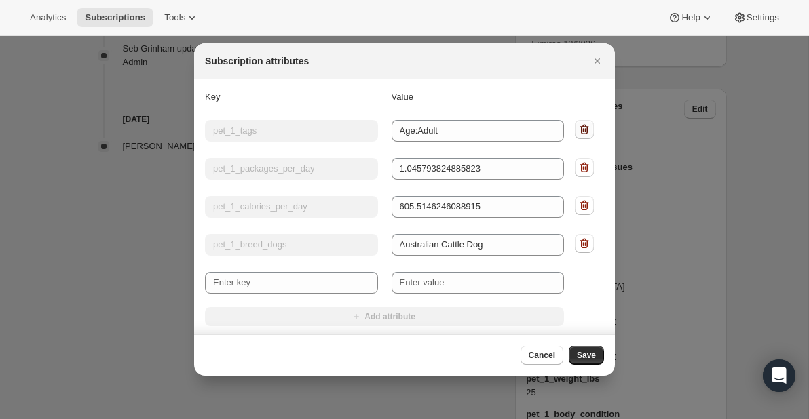
click at [589, 126] on icon ":r1v:" at bounding box center [585, 130] width 14 height 14
type input "pet_1_packages_per_day"
type input "1.045793824885823"
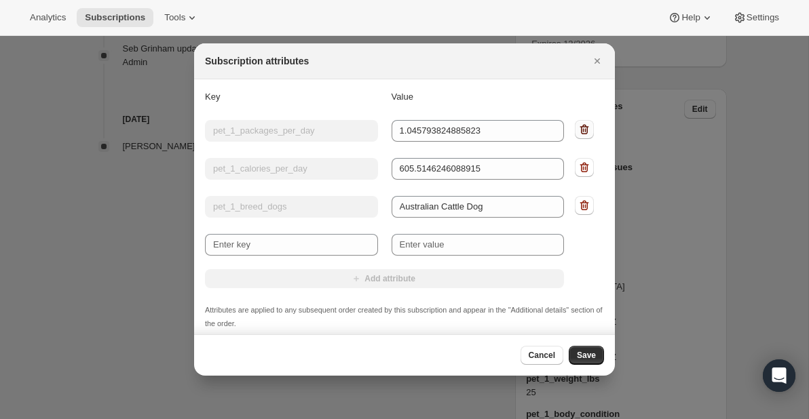
click at [589, 126] on icon ":r1v:" at bounding box center [585, 130] width 14 height 14
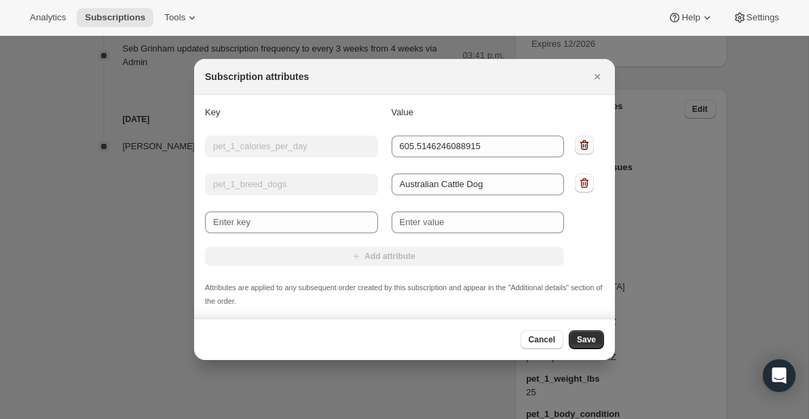
click at [585, 145] on icon ":r1v:" at bounding box center [585, 146] width 1 height 4
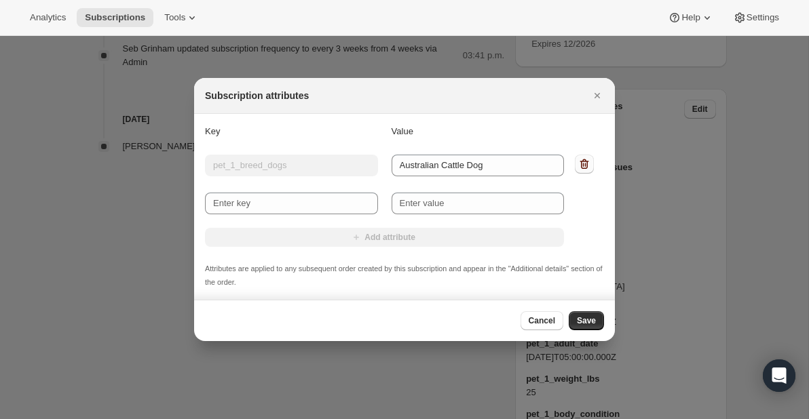
click at [584, 167] on icon ":r1v:" at bounding box center [585, 164] width 14 height 14
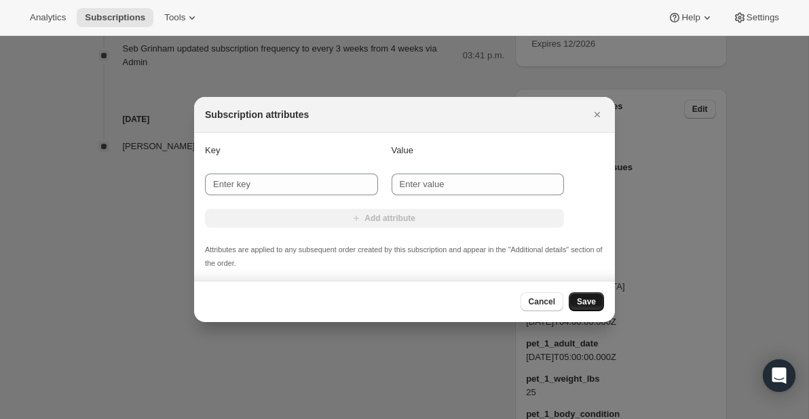
click at [582, 307] on span "Save" at bounding box center [586, 302] width 19 height 11
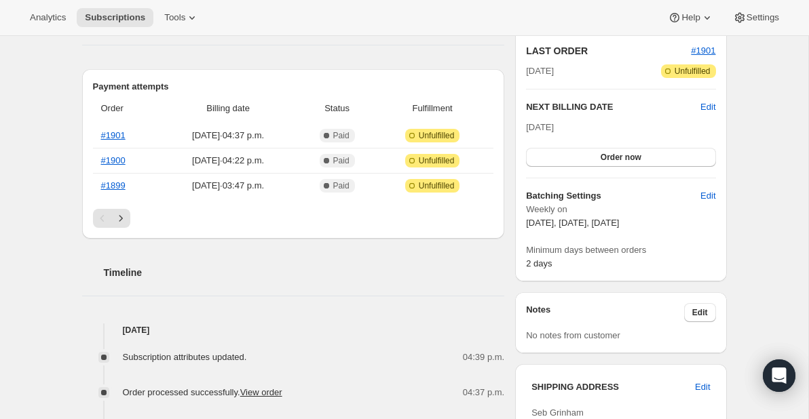
scroll to position [339, 0]
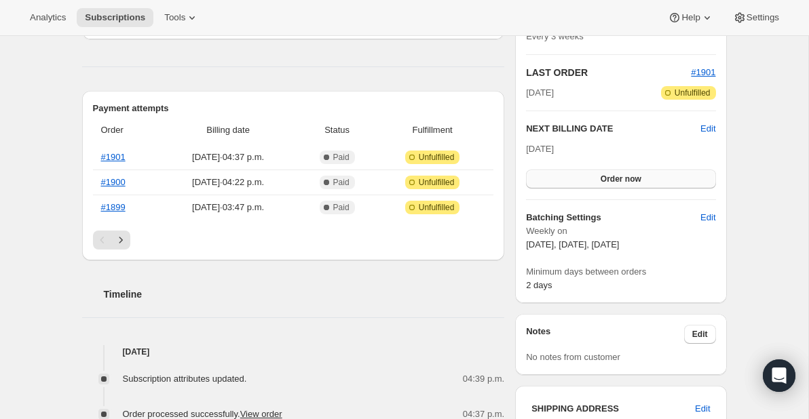
click at [656, 181] on button "Order now" at bounding box center [620, 179] width 189 height 19
click at [631, 180] on span "Click to confirm" at bounding box center [621, 179] width 62 height 11
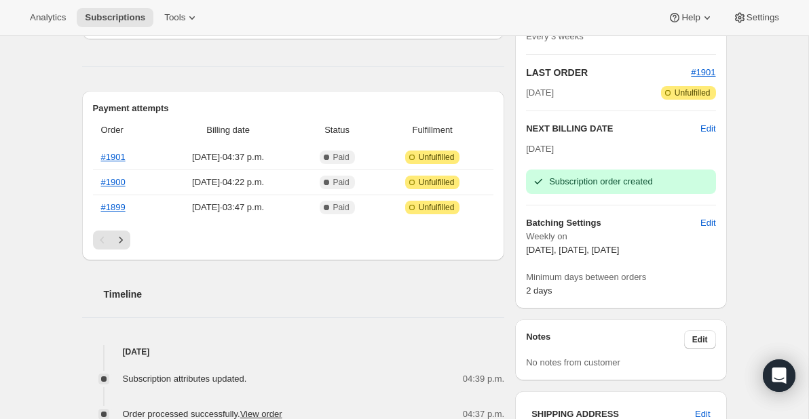
click at [402, 282] on div "Timeline" at bounding box center [293, 281] width 423 height 41
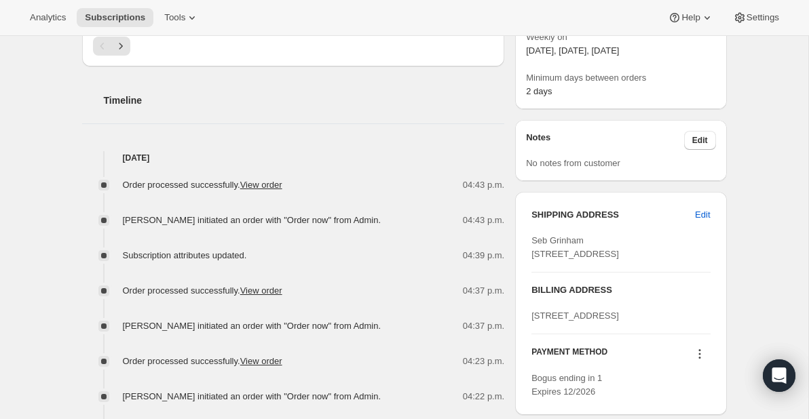
scroll to position [698, 0]
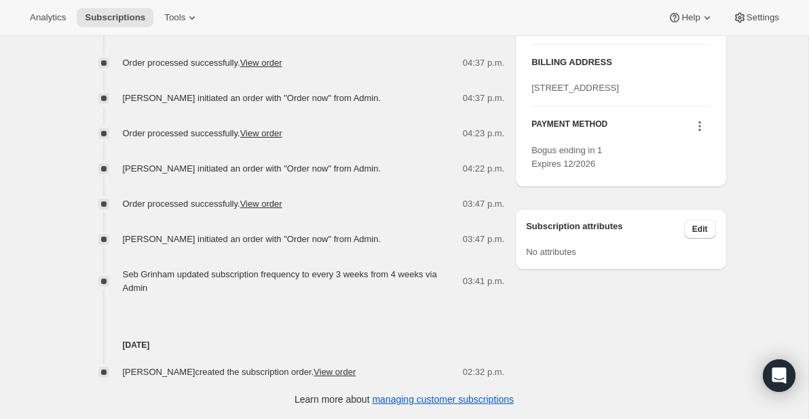
click at [427, 322] on div "[DATE] [PERSON_NAME] created the subscription order. View order 02:32 p.m." at bounding box center [293, 337] width 423 height 84
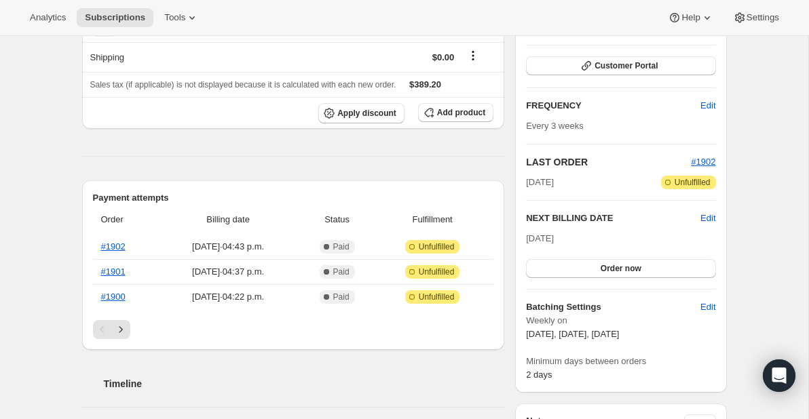
scroll to position [198, 0]
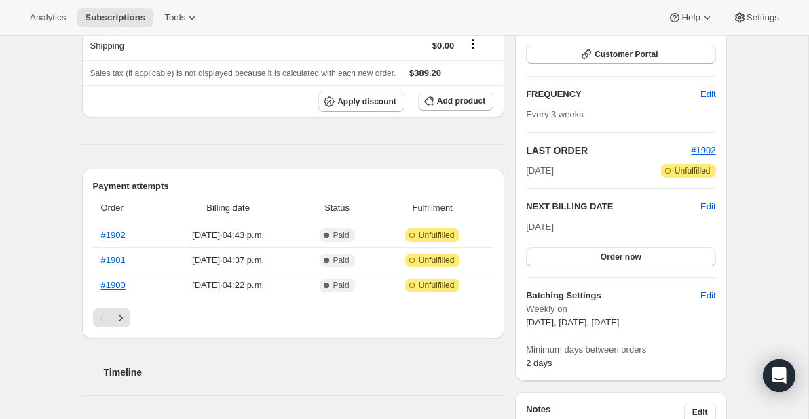
click at [779, 210] on div "Subscription #22388375828. This page is ready Subscription #22388375828 Success…" at bounding box center [404, 379] width 808 height 1083
click at [602, 262] on button "Order now" at bounding box center [620, 257] width 189 height 19
click at [676, 260] on button "Click to confirm" at bounding box center [620, 257] width 189 height 19
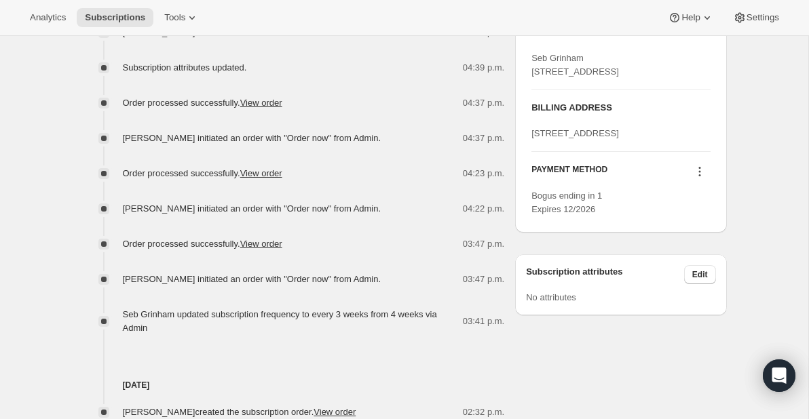
scroll to position [698, 0]
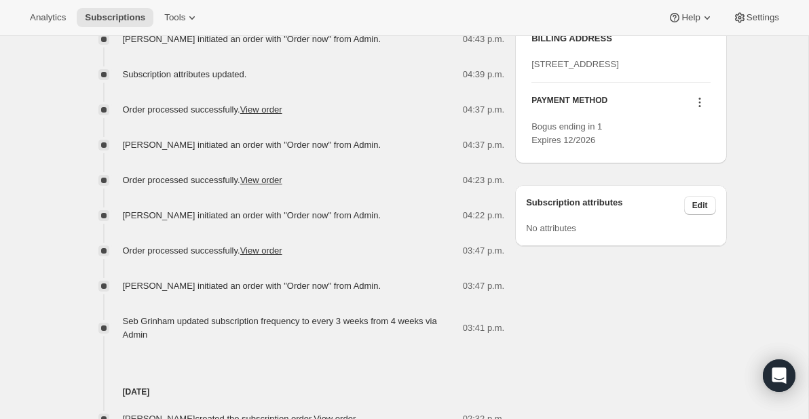
scroll to position [765, 0]
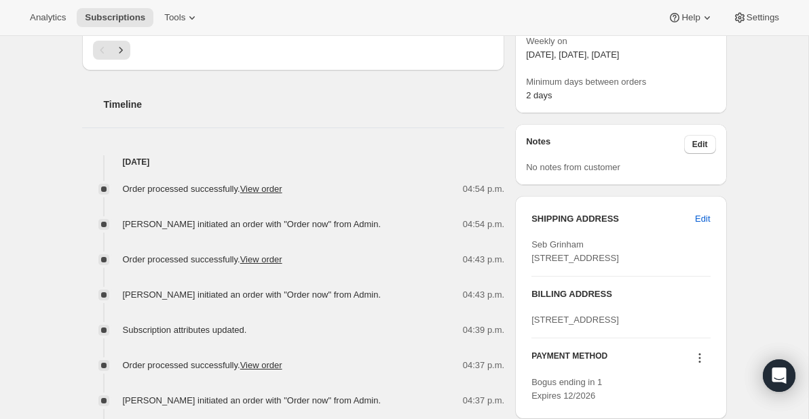
scroll to position [769, 0]
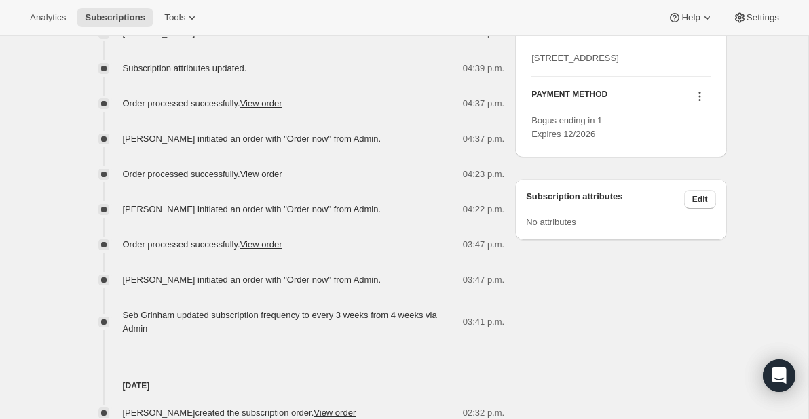
scroll to position [738, 0]
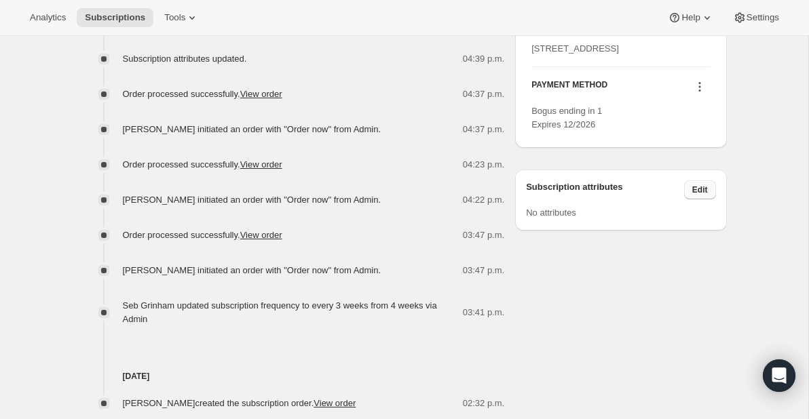
click at [701, 200] on button "Edit" at bounding box center [700, 190] width 32 height 19
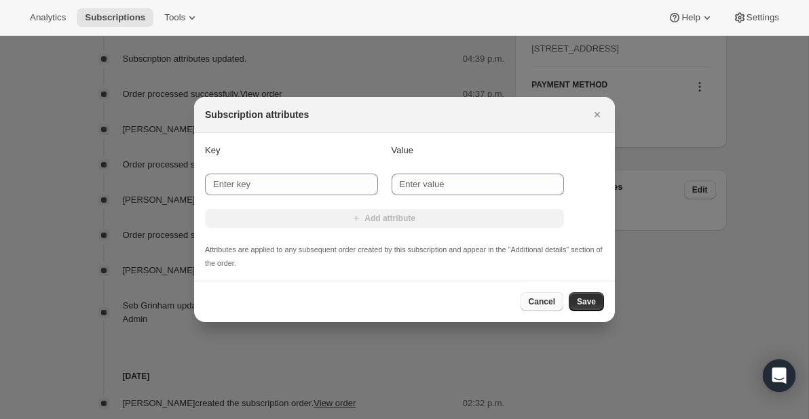
click at [536, 307] on button "Cancel" at bounding box center [542, 302] width 43 height 19
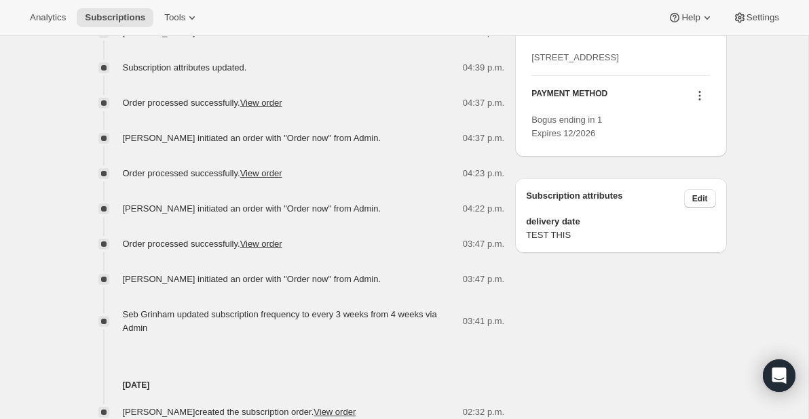
scroll to position [747, 0]
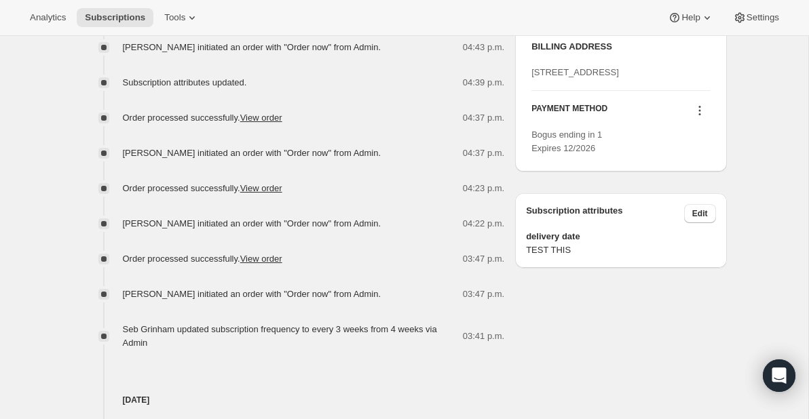
scroll to position [769, 0]
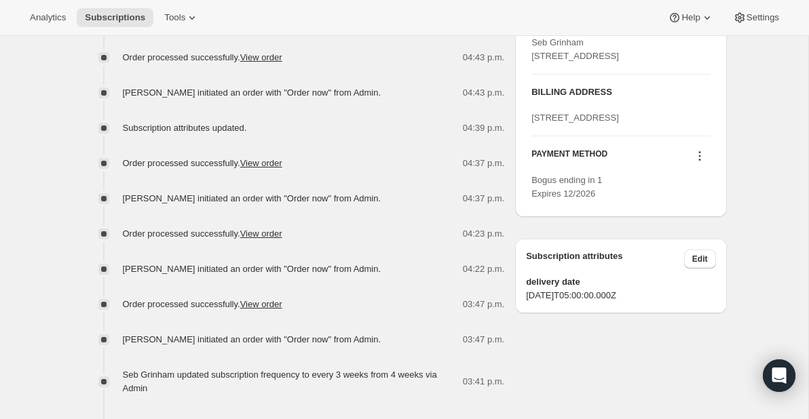
scroll to position [684, 0]
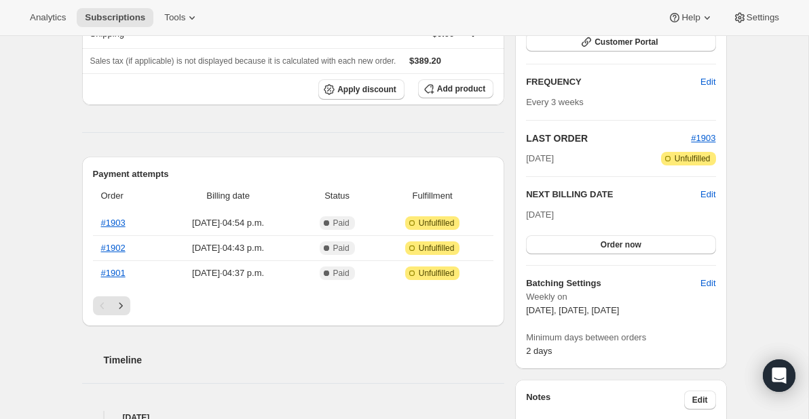
scroll to position [242, 0]
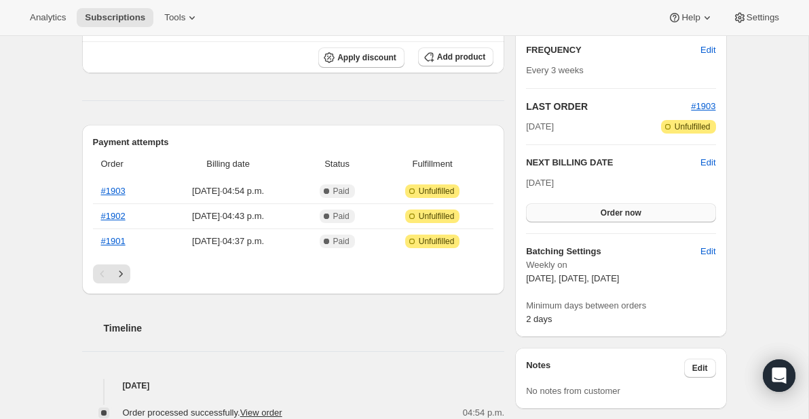
click at [652, 212] on button "Order now" at bounding box center [620, 213] width 189 height 19
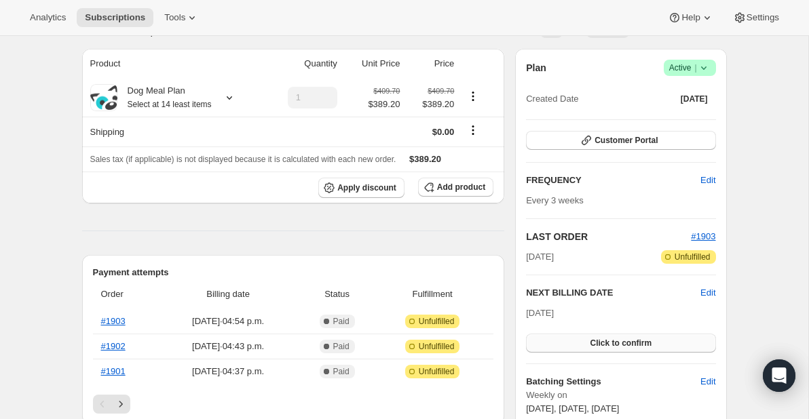
scroll to position [0, 0]
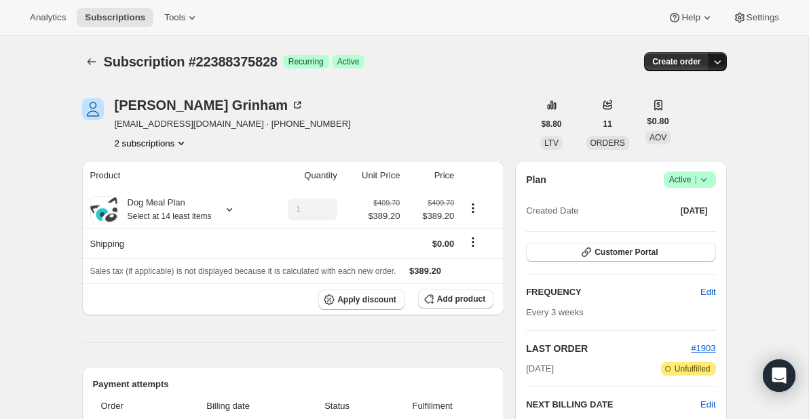
click at [720, 64] on icon "button" at bounding box center [718, 62] width 14 height 14
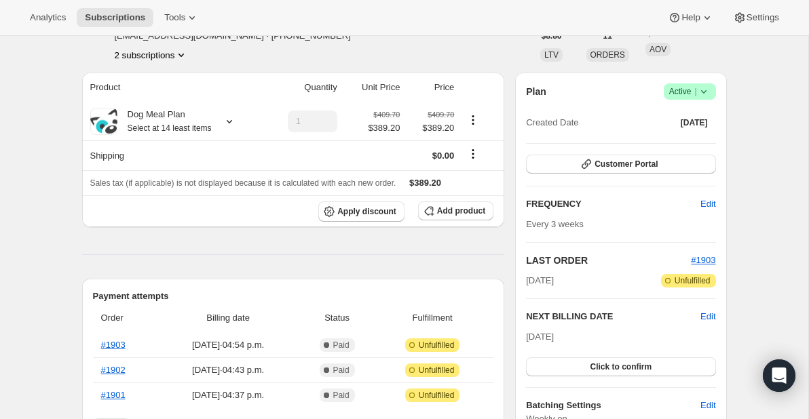
scroll to position [266, 0]
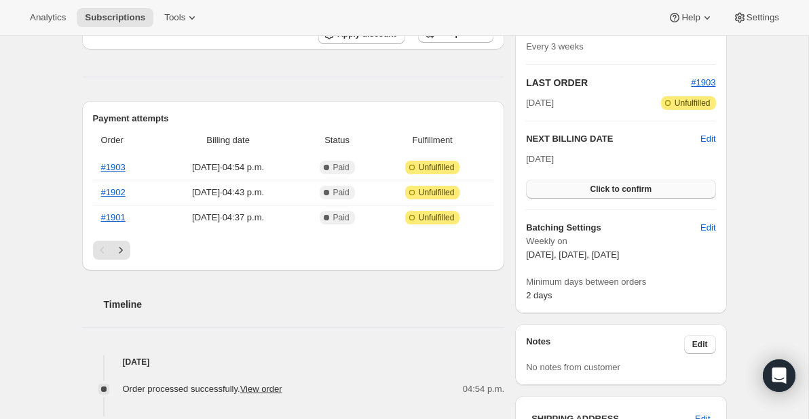
click at [634, 188] on span "Click to confirm" at bounding box center [621, 189] width 62 height 11
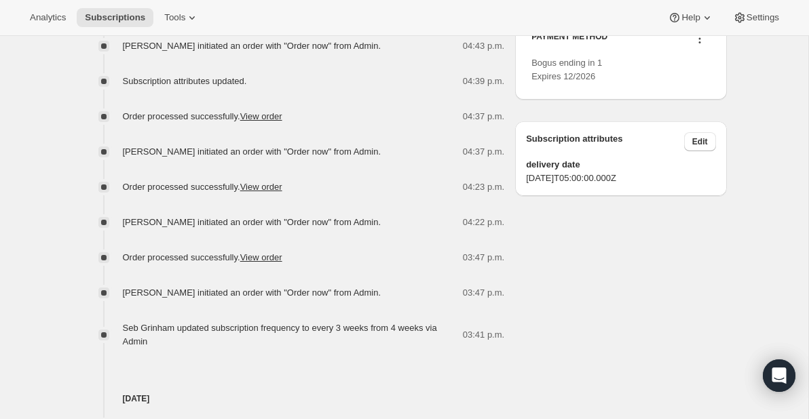
scroll to position [771, 0]
